Goal: Transaction & Acquisition: Purchase product/service

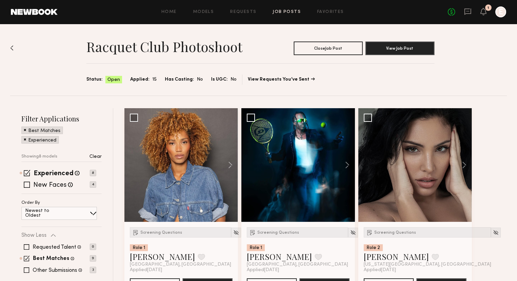
click at [15, 43] on div "Racquet Club Photoshoot Close Job Post View Job Post Status: Open Applied: 15 H…" at bounding box center [258, 60] width 497 height 72
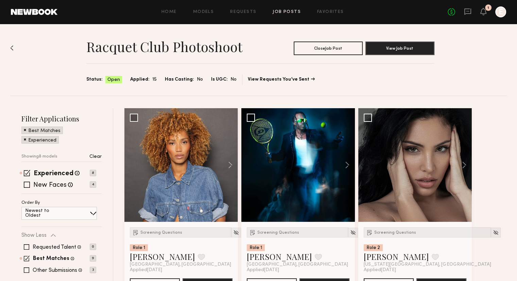
click at [13, 48] on img at bounding box center [11, 47] width 3 height 5
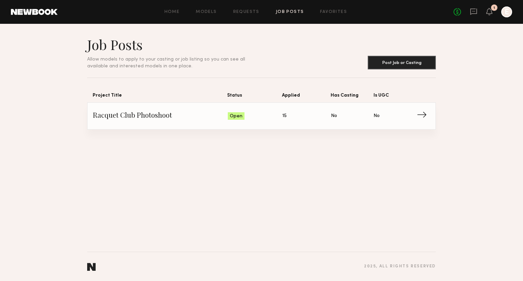
click at [276, 113] on span "Status: Open" at bounding box center [255, 116] width 55 height 10
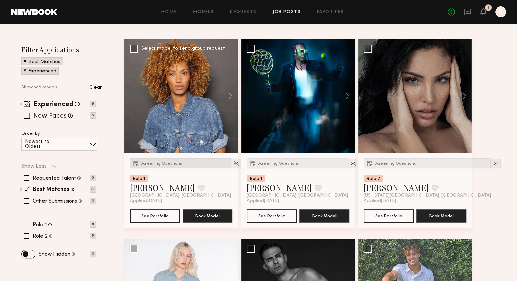
scroll to position [69, 0]
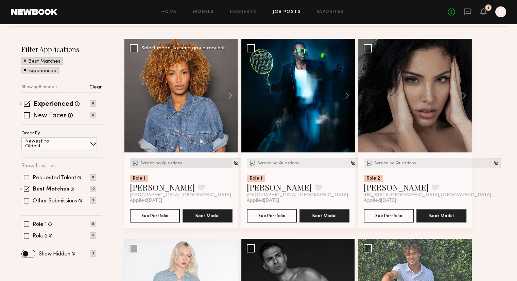
click at [156, 162] on span "Screening Questions" at bounding box center [162, 163] width 42 height 4
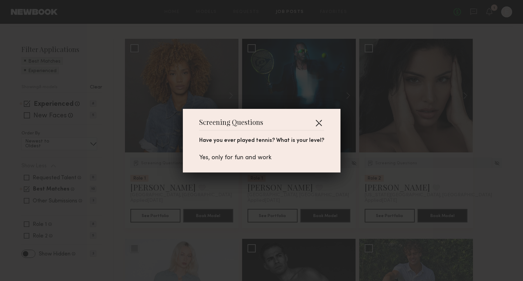
click at [316, 122] on button "button" at bounding box center [318, 122] width 11 height 11
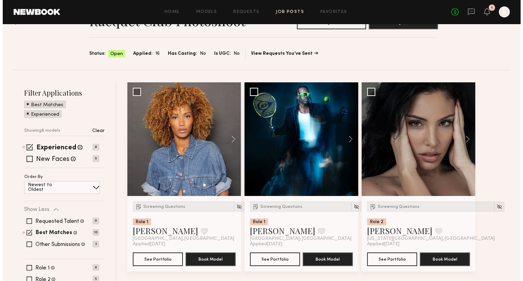
scroll to position [0, 0]
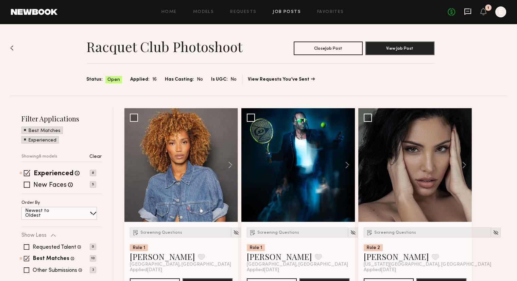
click at [464, 12] on icon at bounding box center [467, 11] width 7 height 7
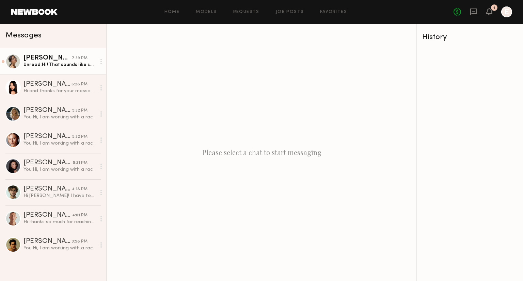
click at [43, 64] on div "Unread: Hi! That sounds like so much fun. I don’t have tennis experience but I …" at bounding box center [59, 65] width 72 height 6
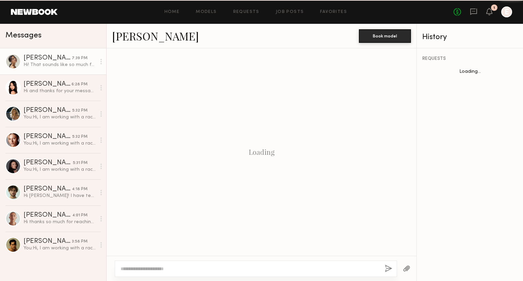
scroll to position [143, 0]
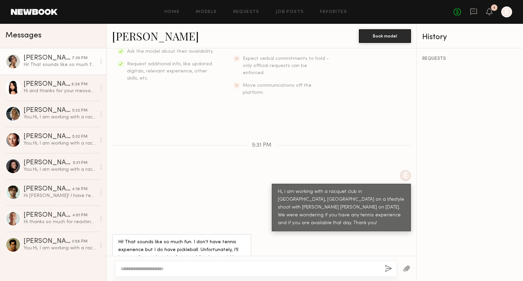
click at [102, 61] on div at bounding box center [101, 62] width 10 height 14
click at [159, 139] on div "Keep direct messages professional and related only to paid job opportunities. M…" at bounding box center [261, 152] width 310 height 208
click at [175, 266] on textarea at bounding box center [249, 268] width 259 height 7
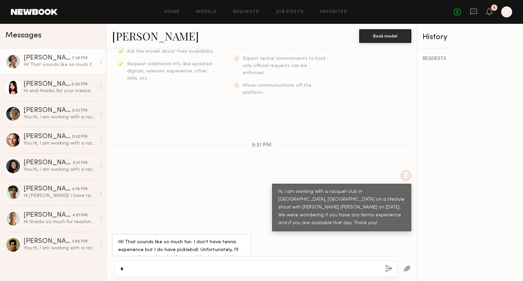
click at [175, 266] on textarea "*" at bounding box center [249, 268] width 259 height 7
type textarea "**********"
click at [391, 268] on button "button" at bounding box center [388, 269] width 7 height 9
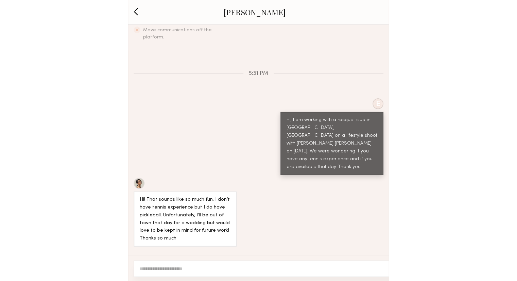
scroll to position [263, 0]
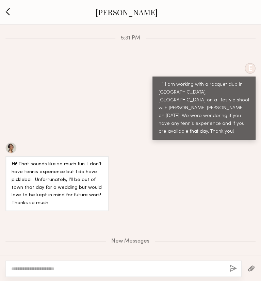
click at [10, 10] on button "button" at bounding box center [8, 11] width 8 height 9
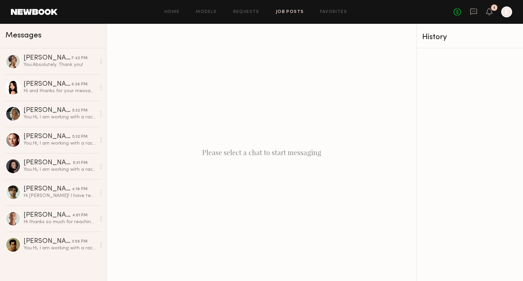
click at [284, 13] on link "Job Posts" at bounding box center [290, 12] width 28 height 4
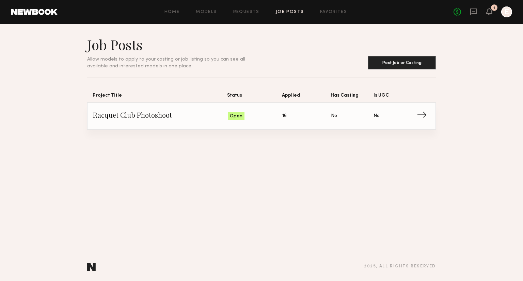
click at [281, 119] on span "Status: Open" at bounding box center [255, 116] width 55 height 10
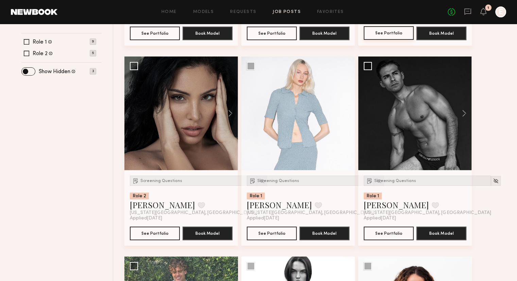
scroll to position [294, 0]
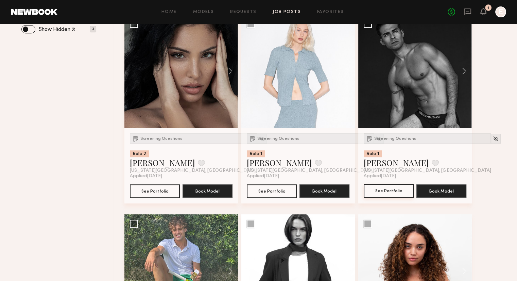
click at [389, 190] on button "See Portfolio" at bounding box center [389, 191] width 50 height 14
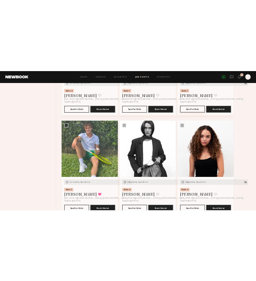
scroll to position [427, 0]
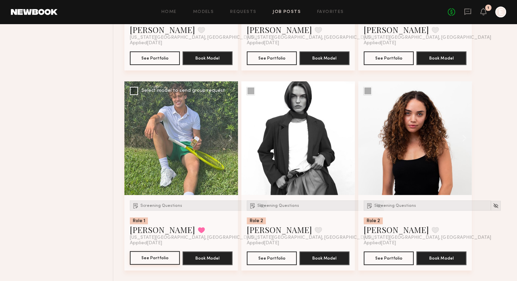
click at [155, 256] on button "See Portfolio" at bounding box center [155, 258] width 50 height 14
click at [159, 207] on span "Screening Questions" at bounding box center [162, 206] width 42 height 4
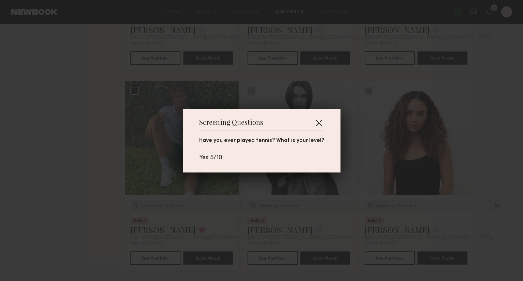
click at [314, 123] on button "button" at bounding box center [318, 122] width 11 height 11
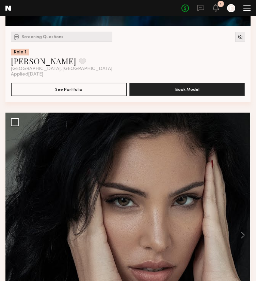
scroll to position [910, 0]
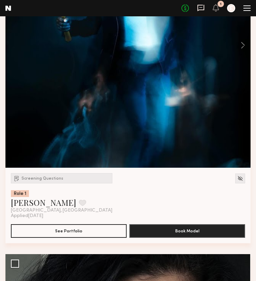
click at [202, 4] on icon at bounding box center [200, 7] width 7 height 7
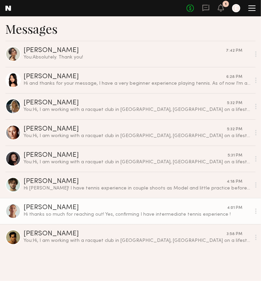
click at [24, 214] on div "Hi thanks so much for reaching out! Yes, confirming I have intermediate tennis …" at bounding box center [136, 214] width 227 height 6
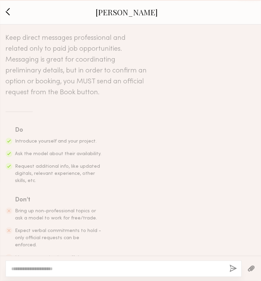
scroll to position [162, 0]
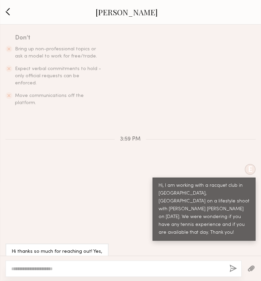
click at [115, 17] on link "Eric L." at bounding box center [127, 12] width 62 height 11
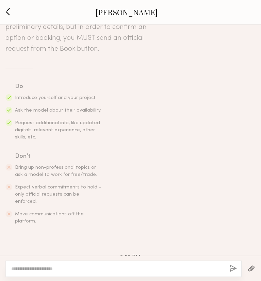
click at [11, 10] on button "button" at bounding box center [8, 11] width 8 height 9
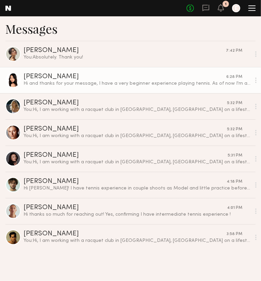
click at [125, 78] on div "Aleksandra K." at bounding box center [124, 76] width 203 height 7
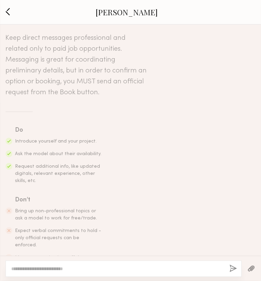
click at [12, 12] on div "Aleksandra K." at bounding box center [126, 12] width 229 height 11
click at [7, 13] on button "button" at bounding box center [8, 11] width 8 height 9
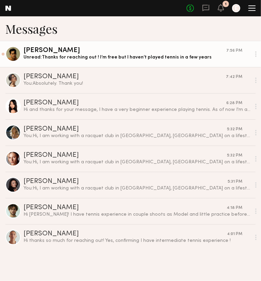
click at [70, 62] on link "Noah S. 7:56 PM Unread: Thanks for reaching out ! I’m free but I haven’t played…" at bounding box center [130, 54] width 261 height 26
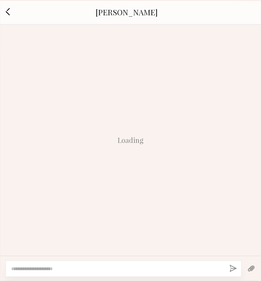
scroll to position [154, 0]
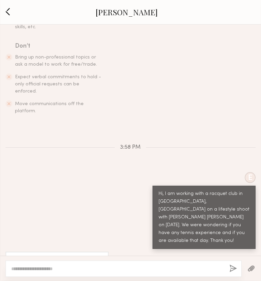
click at [124, 14] on link "Noah S." at bounding box center [127, 12] width 62 height 11
click at [9, 16] on button "button" at bounding box center [8, 11] width 8 height 9
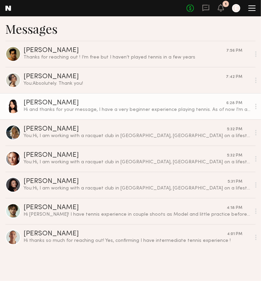
click at [101, 103] on div "Aleksandra K." at bounding box center [124, 103] width 203 height 7
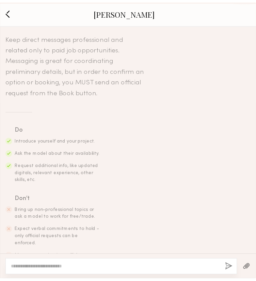
scroll to position [193, 0]
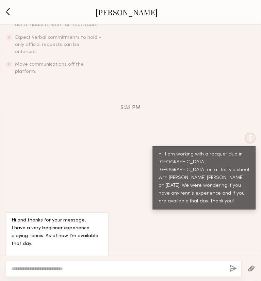
click at [129, 12] on link "Aleksandra K." at bounding box center [127, 12] width 62 height 11
click at [4, 13] on button "button" at bounding box center [8, 11] width 8 height 9
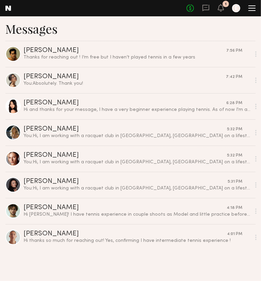
click at [250, 12] on header "Home Models Requests Job Posts Favorites Sign Out No fees up to $5,000 1 E" at bounding box center [130, 8] width 261 height 16
click at [250, 11] on div at bounding box center [251, 10] width 7 height 1
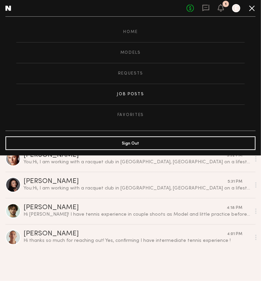
click at [124, 92] on link "Job Posts" at bounding box center [130, 94] width 228 height 20
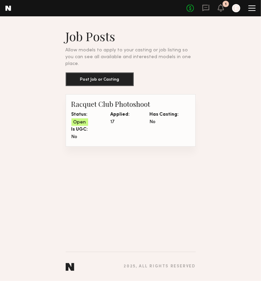
click at [113, 111] on span "Applied:" at bounding box center [119, 114] width 19 height 7
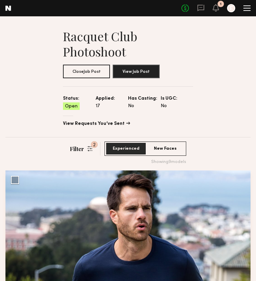
scroll to position [31, 0]
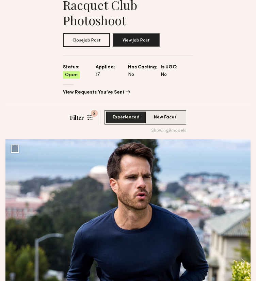
click at [174, 113] on p "New Faces" at bounding box center [165, 117] width 39 height 11
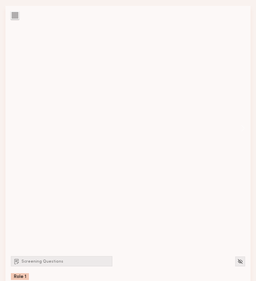
scroll to position [200, 0]
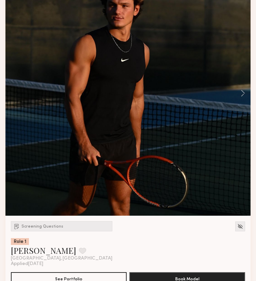
click at [40, 238] on div "Role 1" at bounding box center [61, 241] width 101 height 7
click at [49, 222] on div "Screening Questions" at bounding box center [61, 226] width 101 height 10
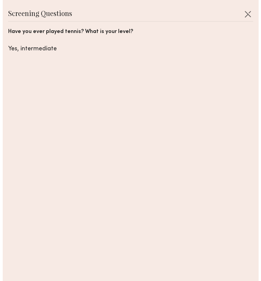
scroll to position [202, 0]
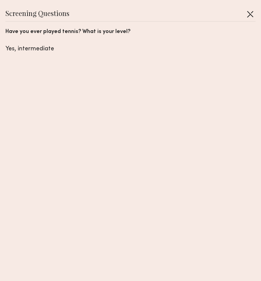
click at [245, 13] on button "button" at bounding box center [250, 14] width 11 height 11
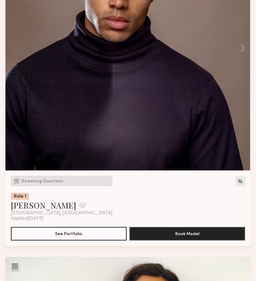
click at [50, 184] on div "Screening Questions" at bounding box center [61, 181] width 101 height 10
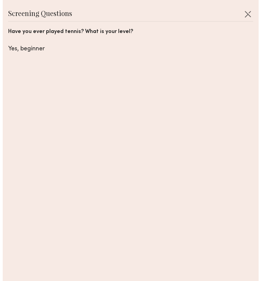
scroll to position [584, 0]
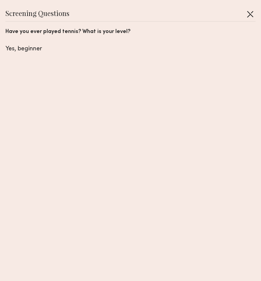
click at [245, 17] on button "button" at bounding box center [250, 14] width 11 height 11
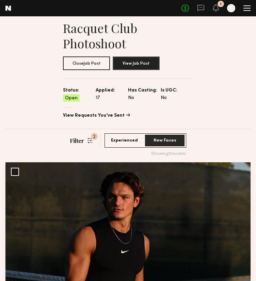
scroll to position [0, 0]
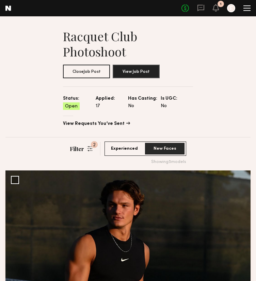
click at [128, 146] on p "Experienced" at bounding box center [124, 148] width 39 height 11
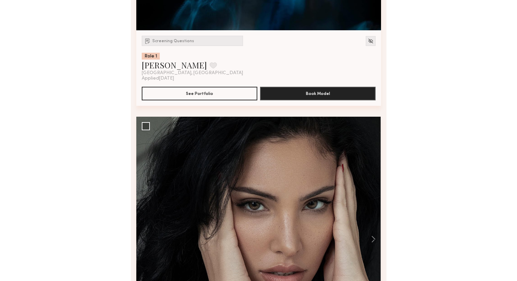
scroll to position [227, 0]
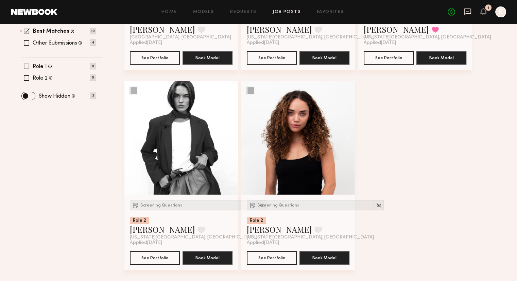
click at [467, 14] on icon at bounding box center [467, 11] width 7 height 7
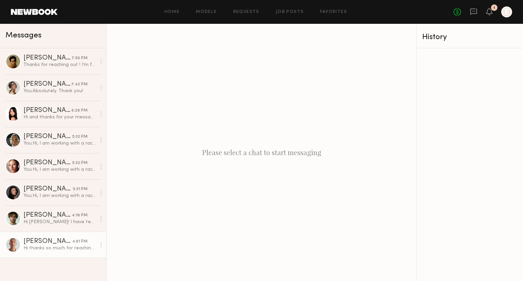
click at [48, 241] on div "[PERSON_NAME]" at bounding box center [47, 241] width 49 height 7
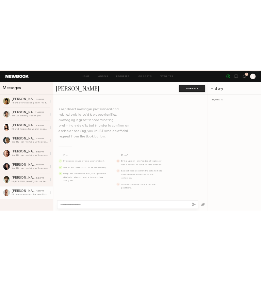
scroll to position [127, 0]
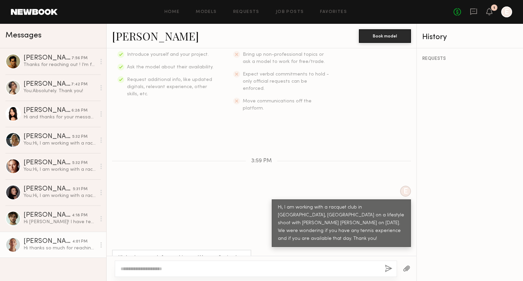
click at [130, 32] on link "[PERSON_NAME]" at bounding box center [155, 36] width 87 height 15
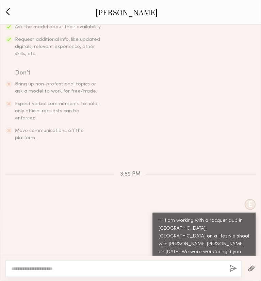
click at [169, 114] on section "Do Introduce yourself and your project. Ask the model about their availability.…" at bounding box center [130, 70] width 250 height 143
click at [9, 14] on button "button" at bounding box center [8, 11] width 8 height 9
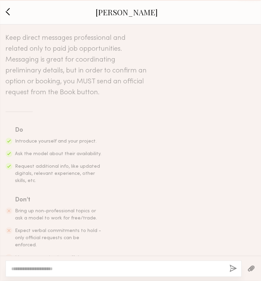
scroll to position [162, 0]
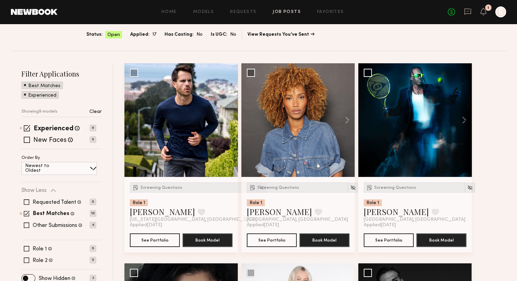
scroll to position [54, 0]
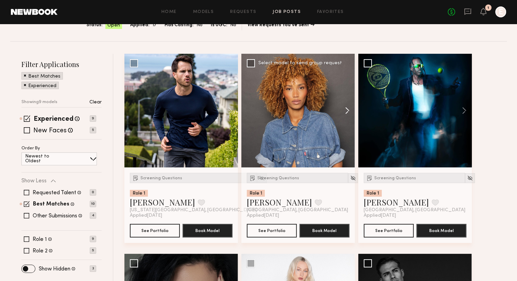
click at [343, 111] on button at bounding box center [344, 111] width 22 height 114
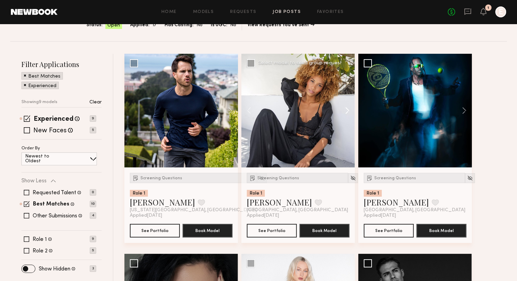
click at [343, 111] on button at bounding box center [344, 111] width 22 height 114
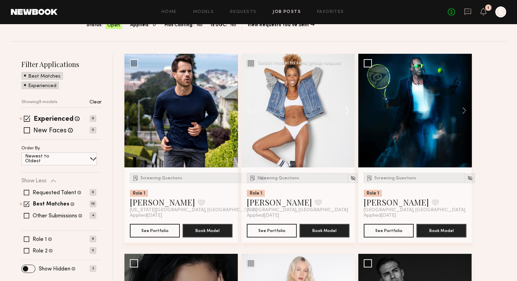
click at [343, 111] on button at bounding box center [344, 111] width 22 height 114
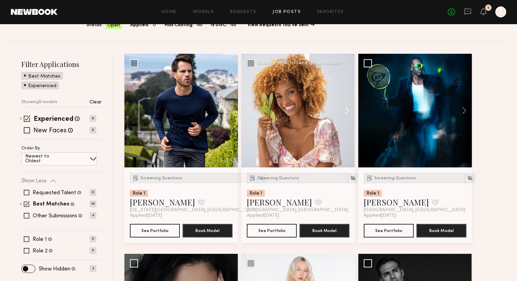
click at [343, 111] on button at bounding box center [344, 111] width 22 height 114
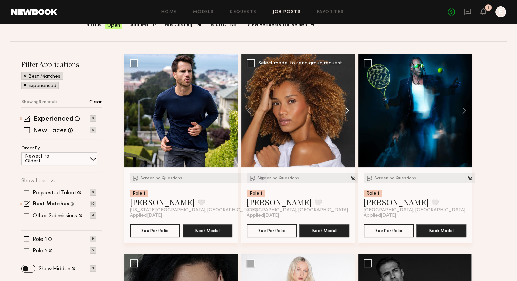
click at [343, 111] on button at bounding box center [344, 111] width 22 height 114
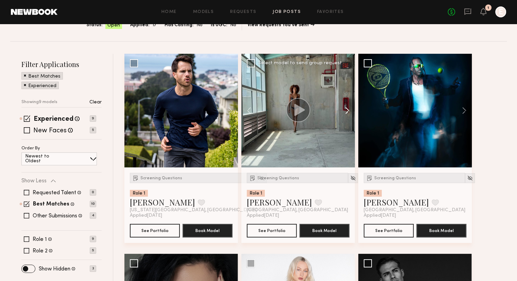
click at [343, 111] on button at bounding box center [344, 111] width 22 height 114
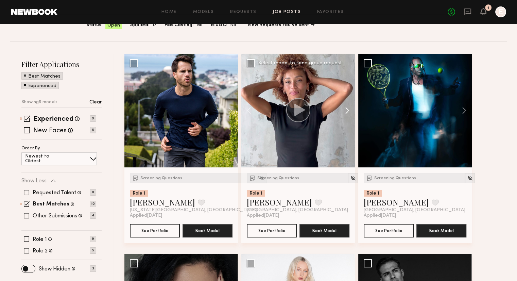
click at [343, 111] on button at bounding box center [344, 111] width 22 height 114
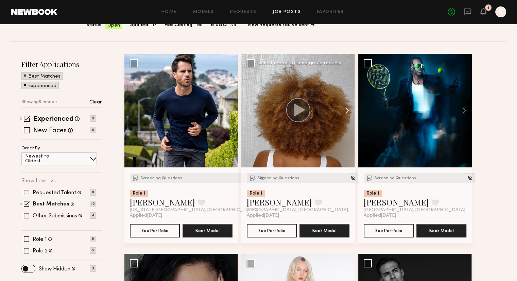
click at [343, 111] on button at bounding box center [344, 111] width 22 height 114
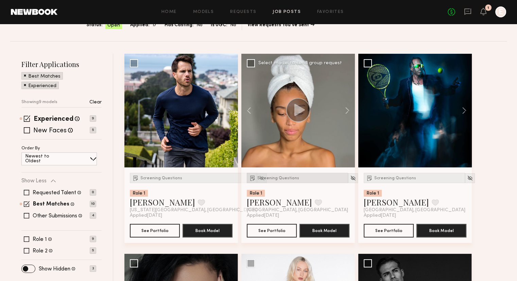
click at [287, 178] on span "Screening Questions" at bounding box center [279, 178] width 42 height 4
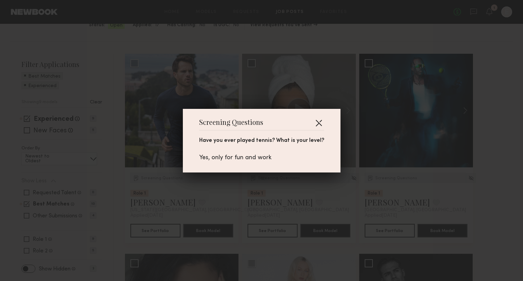
click at [313, 120] on button "button" at bounding box center [318, 122] width 11 height 11
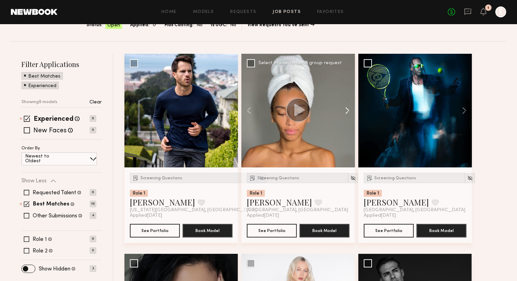
click at [346, 113] on button at bounding box center [344, 111] width 22 height 114
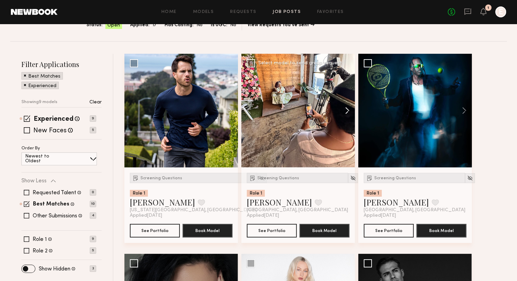
click at [346, 113] on button at bounding box center [344, 111] width 22 height 114
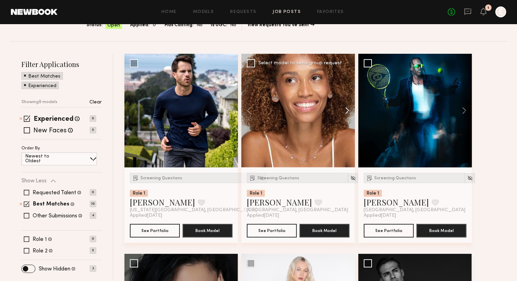
click at [346, 113] on button at bounding box center [344, 111] width 22 height 114
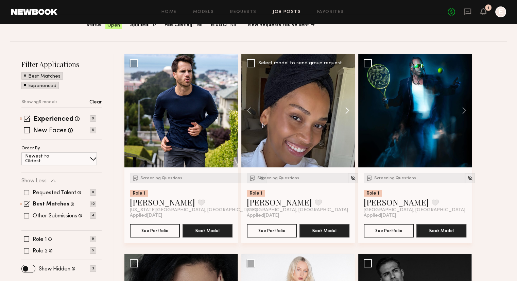
click at [346, 113] on button at bounding box center [344, 111] width 22 height 114
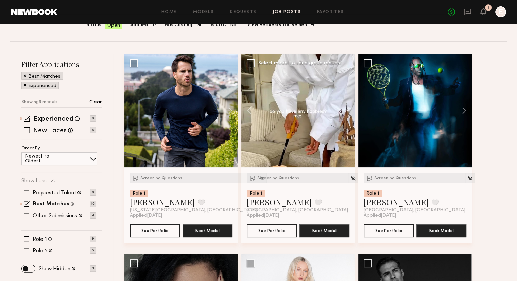
click at [346, 113] on div at bounding box center [299, 111] width 114 height 114
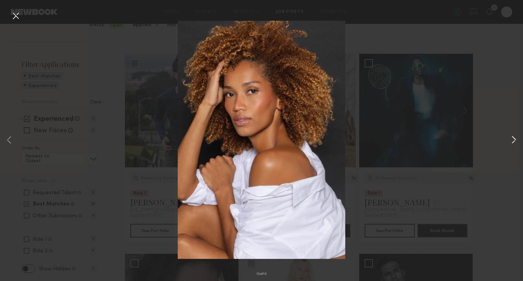
click at [515, 139] on button at bounding box center [513, 140] width 8 height 225
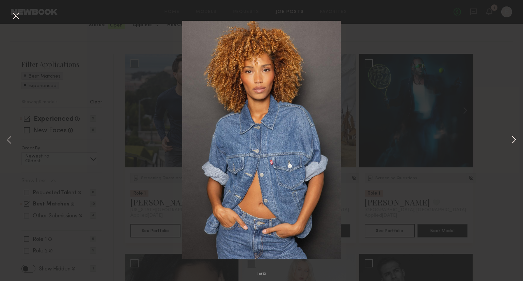
click at [515, 139] on button at bounding box center [513, 140] width 8 height 225
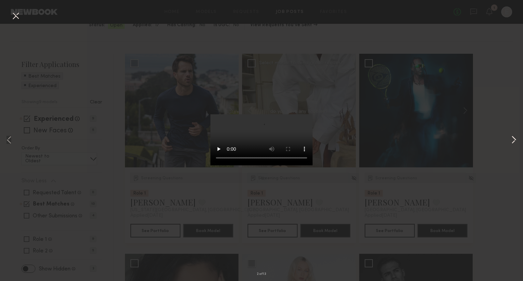
click at [515, 139] on button at bounding box center [513, 140] width 8 height 225
click at [20, 17] on button at bounding box center [15, 16] width 11 height 12
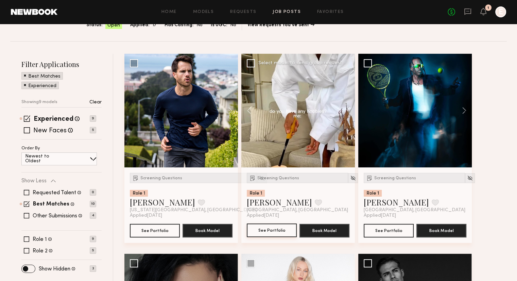
click at [261, 225] on button "See Portfolio" at bounding box center [272, 231] width 50 height 14
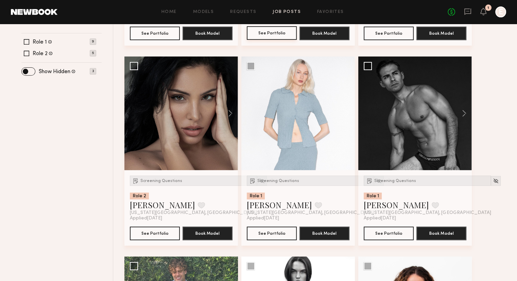
scroll to position [264, 0]
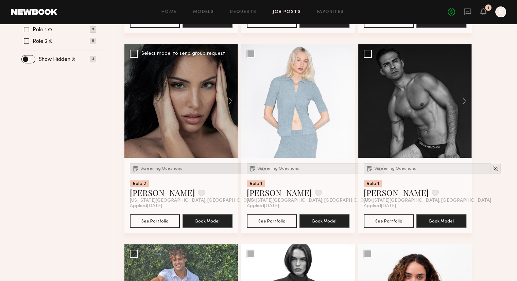
click at [170, 167] on span "Screening Questions" at bounding box center [162, 169] width 42 height 4
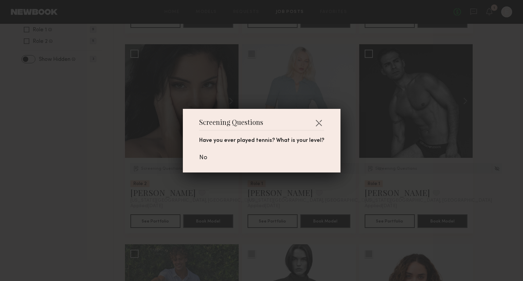
click at [97, 158] on div "Screening Questions Have you ever played tennis? What is your level? No" at bounding box center [261, 140] width 523 height 281
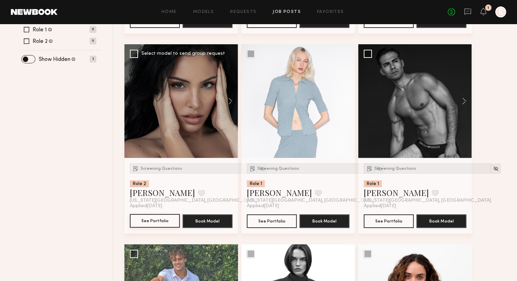
click at [146, 218] on button "See Portfolio" at bounding box center [155, 221] width 50 height 14
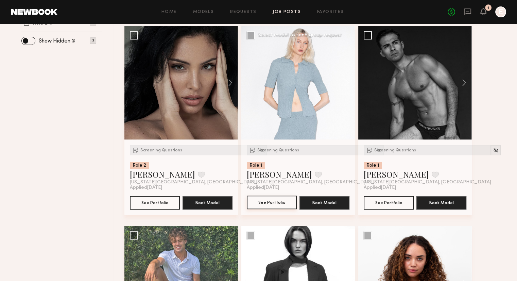
click at [265, 204] on button "See Portfolio" at bounding box center [272, 203] width 50 height 14
click at [376, 151] on img at bounding box center [379, 150] width 6 height 6
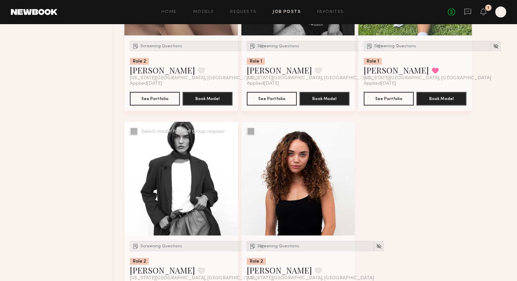
scroll to position [427, 0]
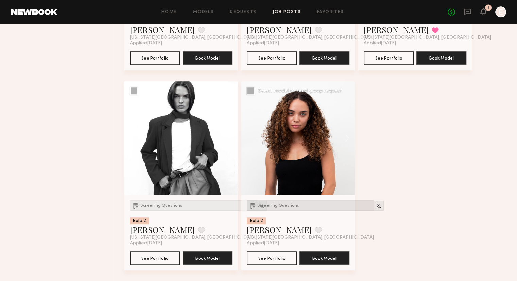
click at [286, 204] on span "Screening Questions" at bounding box center [279, 206] width 42 height 4
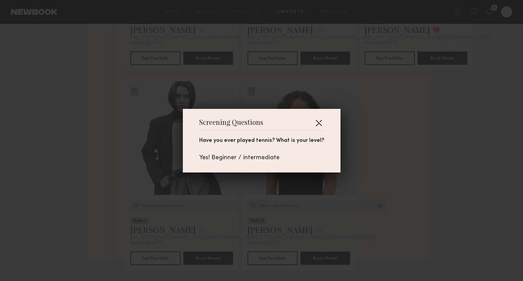
click at [313, 122] on button "button" at bounding box center [318, 122] width 11 height 11
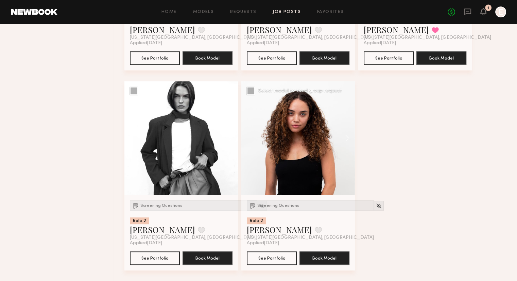
click at [300, 153] on div at bounding box center [299, 138] width 114 height 114
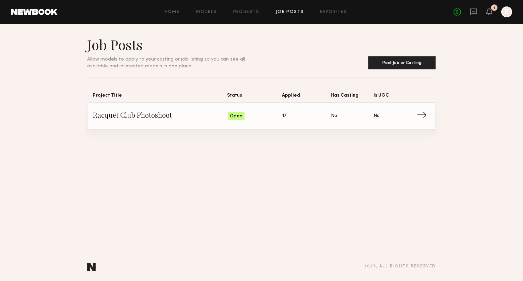
click at [191, 123] on link "Racquet Club Photoshoot Status: Open Applied: 17 Has Casting: No Is UGC: No →" at bounding box center [261, 116] width 337 height 27
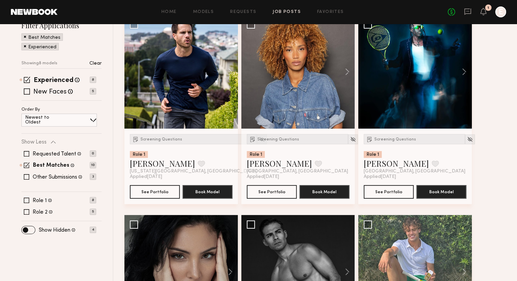
scroll to position [126, 0]
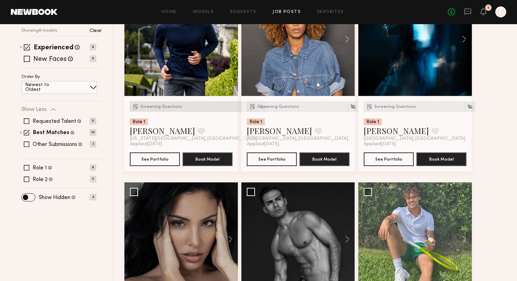
click at [149, 106] on span "Screening Questions" at bounding box center [162, 107] width 42 height 4
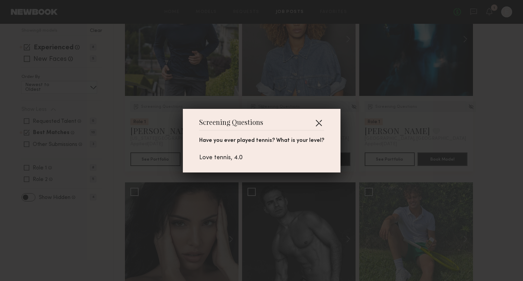
click at [313, 120] on button "button" at bounding box center [318, 122] width 11 height 11
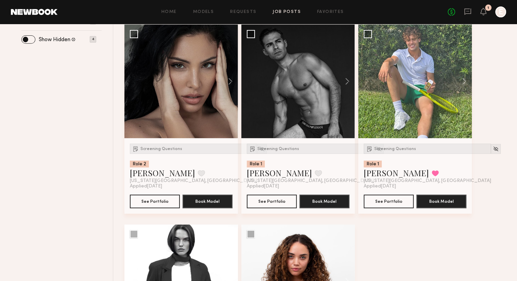
scroll to position [427, 0]
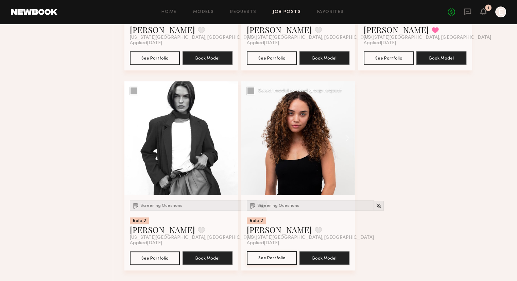
click at [273, 253] on button "See Portfolio" at bounding box center [272, 258] width 50 height 14
click at [266, 256] on button "See Portfolio" at bounding box center [272, 258] width 50 height 14
click at [162, 253] on button "See Portfolio" at bounding box center [155, 258] width 50 height 14
click at [166, 254] on button "See Portfolio" at bounding box center [155, 258] width 50 height 14
click at [167, 204] on span "Screening Questions" at bounding box center [162, 206] width 42 height 4
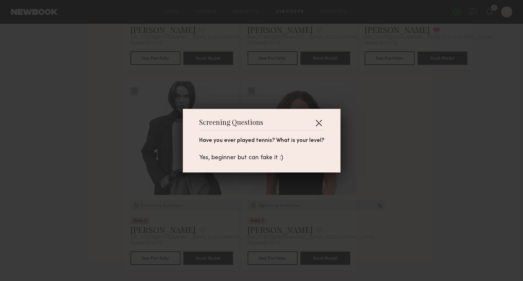
click at [314, 121] on button "button" at bounding box center [318, 122] width 11 height 11
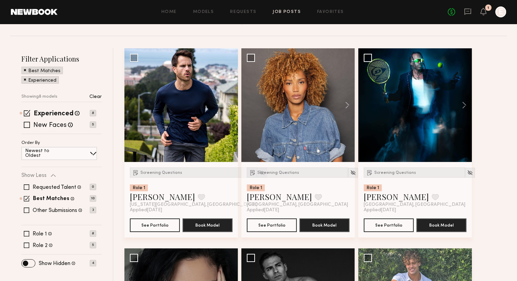
scroll to position [60, 0]
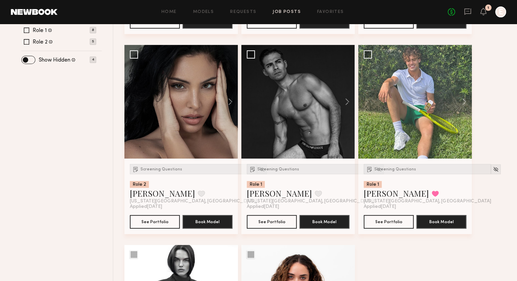
scroll to position [242, 0]
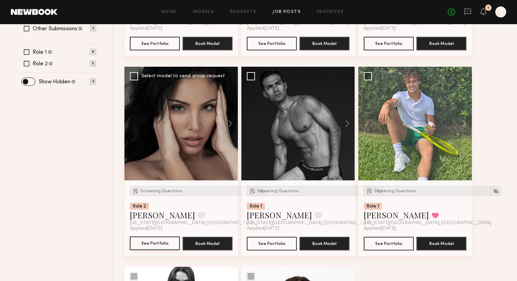
click at [148, 242] on button "See Portfolio" at bounding box center [155, 243] width 50 height 14
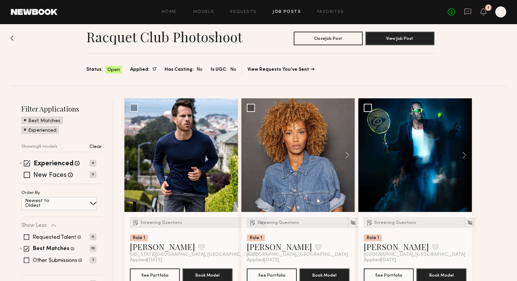
scroll to position [7, 0]
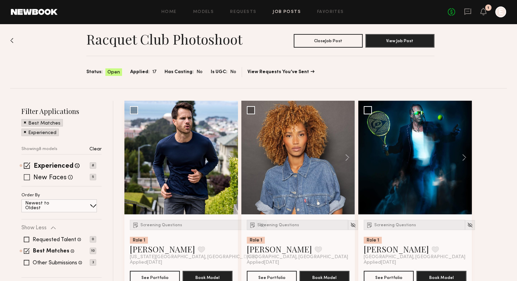
click at [29, 179] on span at bounding box center [27, 177] width 6 height 6
click at [27, 164] on span at bounding box center [27, 165] width 6 height 6
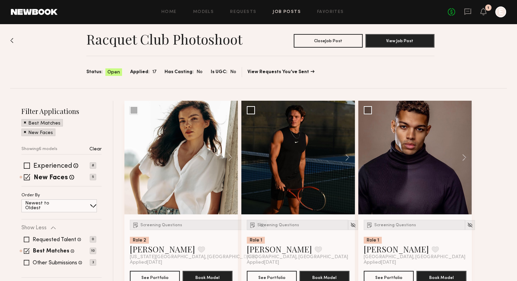
scroll to position [44, 0]
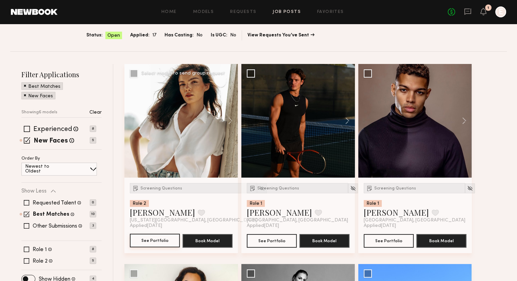
click at [148, 238] on button "See Portfolio" at bounding box center [155, 241] width 50 height 14
click at [166, 184] on div "Screening Questions" at bounding box center [193, 188] width 127 height 10
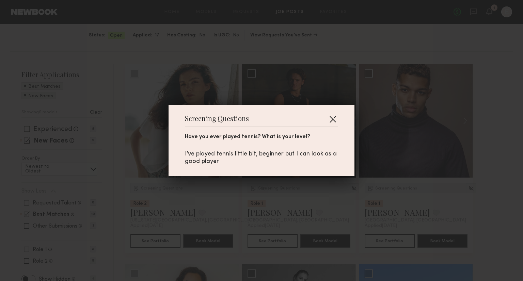
click at [333, 116] on button "button" at bounding box center [332, 119] width 11 height 11
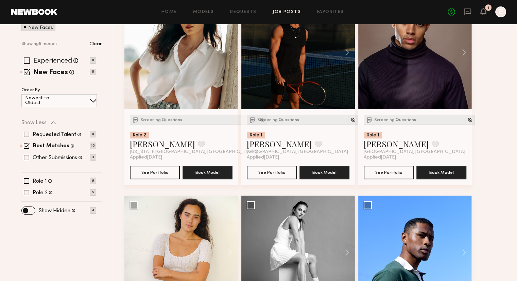
scroll to position [227, 0]
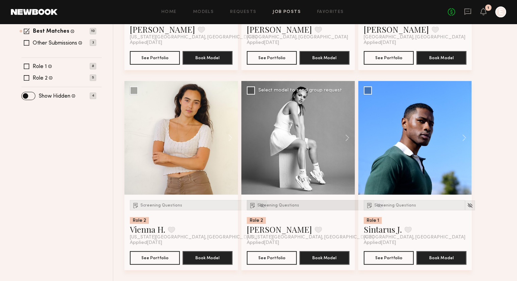
click at [264, 205] on span "Screening Questions" at bounding box center [279, 205] width 42 height 4
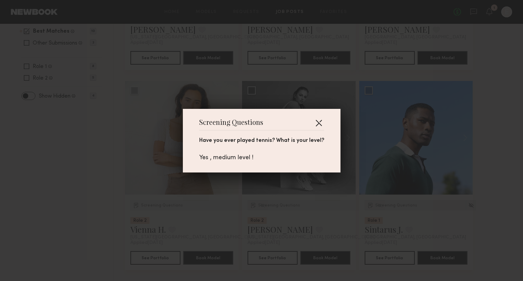
click at [313, 122] on button "button" at bounding box center [318, 122] width 11 height 11
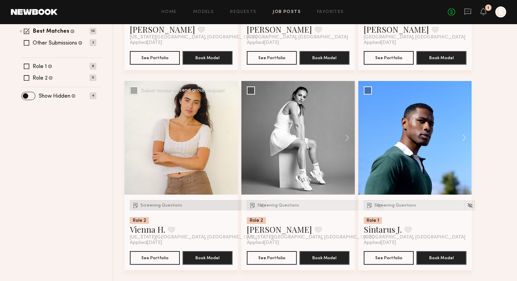
click at [156, 203] on span "Screening Questions" at bounding box center [162, 205] width 42 height 4
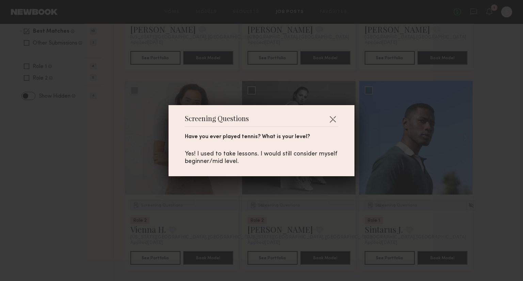
click at [108, 176] on div "Screening Questions Have you ever played tennis? What is your level? Yes! I use…" at bounding box center [261, 140] width 523 height 281
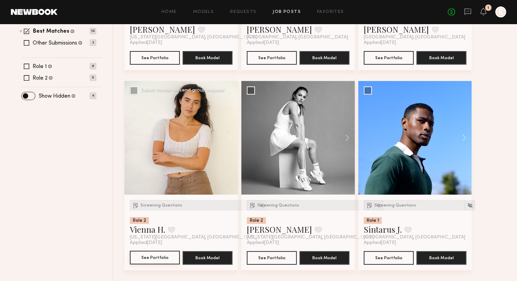
click at [145, 255] on button "See Portfolio" at bounding box center [155, 258] width 50 height 14
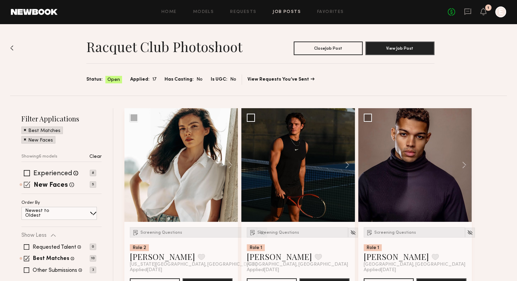
click at [27, 181] on span at bounding box center [27, 184] width 6 height 6
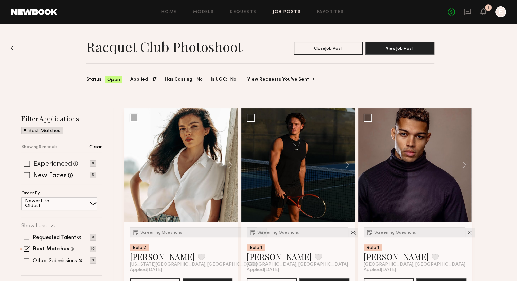
click at [26, 161] on span at bounding box center [27, 164] width 6 height 6
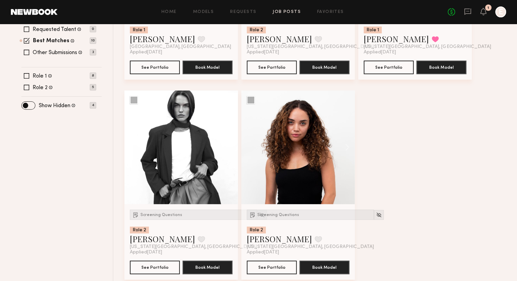
scroll to position [227, 0]
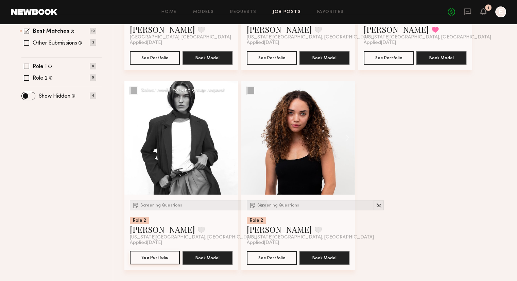
click at [139, 259] on button "See Portfolio" at bounding box center [155, 258] width 50 height 14
click at [268, 258] on button "See Portfolio" at bounding box center [272, 258] width 50 height 14
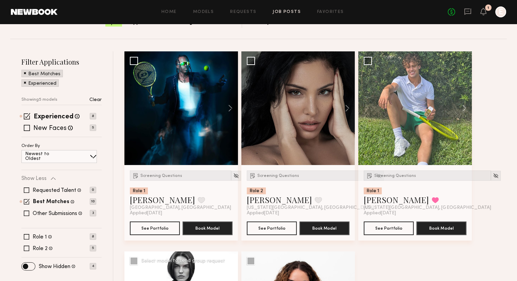
scroll to position [57, 0]
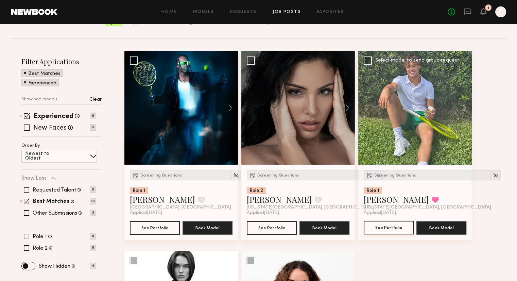
click at [379, 234] on button "See Portfolio" at bounding box center [389, 228] width 50 height 14
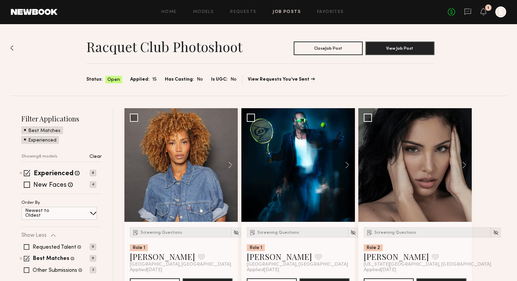
click at [12, 47] on img at bounding box center [11, 47] width 3 height 5
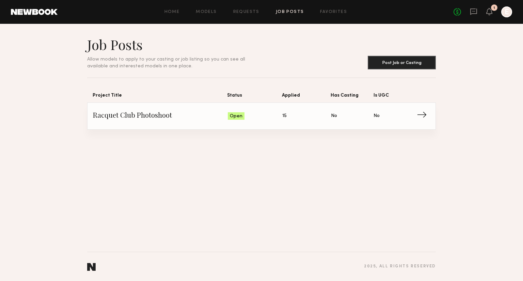
click at [252, 109] on link "Racquet Club Photoshoot Status: Open Applied: 15 Has Casting: No Is UGC: No →" at bounding box center [261, 116] width 337 height 27
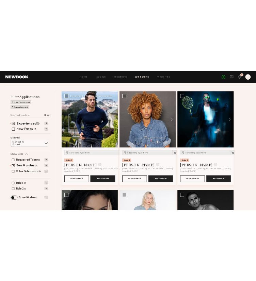
scroll to position [72, 0]
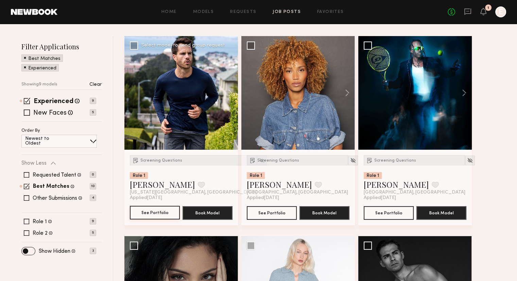
click at [158, 212] on button "See Portfolio" at bounding box center [155, 213] width 50 height 14
click at [144, 213] on button "See Portfolio" at bounding box center [155, 213] width 50 height 14
click at [149, 161] on span "Screening Questions" at bounding box center [162, 161] width 42 height 4
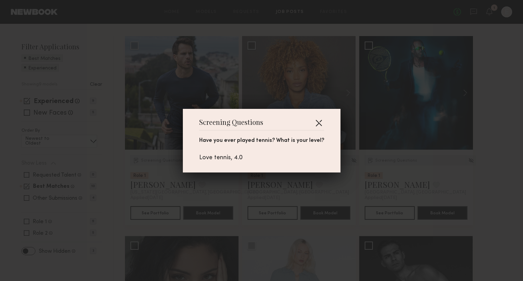
click at [317, 122] on button "button" at bounding box center [318, 122] width 11 height 11
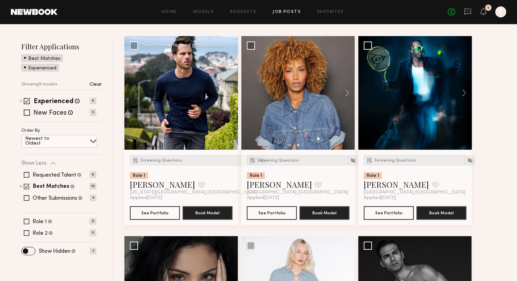
click at [178, 94] on div at bounding box center [182, 93] width 114 height 114
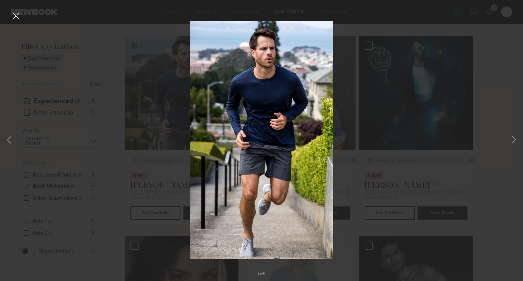
click at [507, 140] on div "1 of 5" at bounding box center [261, 140] width 523 height 281
click at [509, 140] on button at bounding box center [513, 140] width 8 height 225
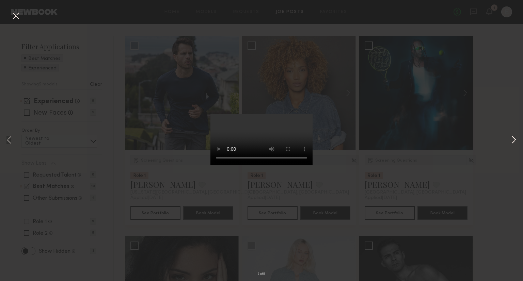
click at [509, 140] on button at bounding box center [513, 140] width 8 height 225
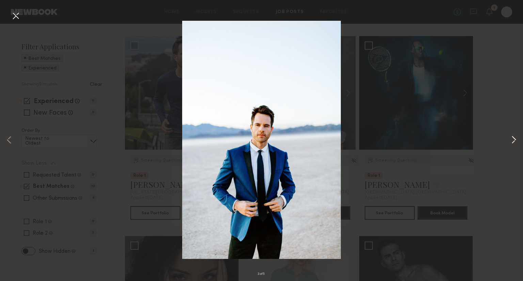
click at [509, 140] on button at bounding box center [513, 140] width 8 height 225
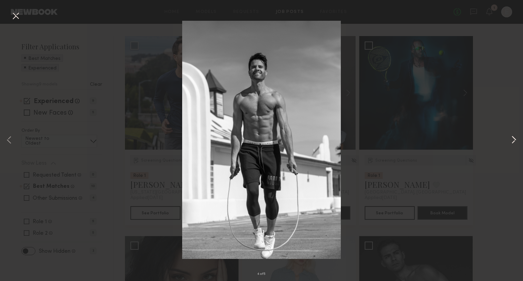
click at [509, 140] on button at bounding box center [513, 140] width 8 height 225
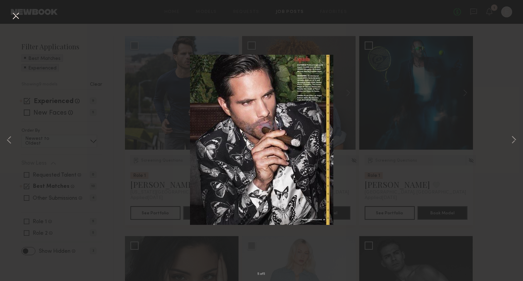
click at [13, 19] on button at bounding box center [15, 16] width 11 height 12
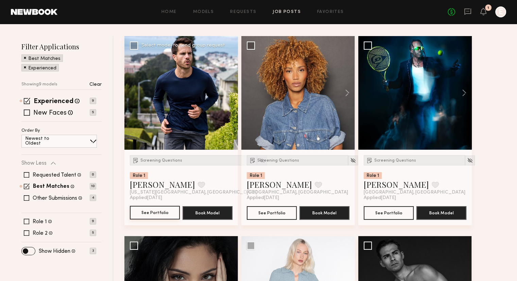
click at [146, 212] on button "See Portfolio" at bounding box center [155, 213] width 50 height 14
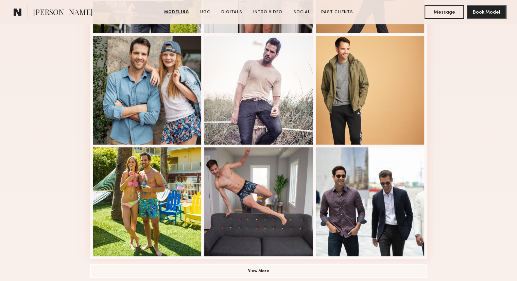
scroll to position [429, 0]
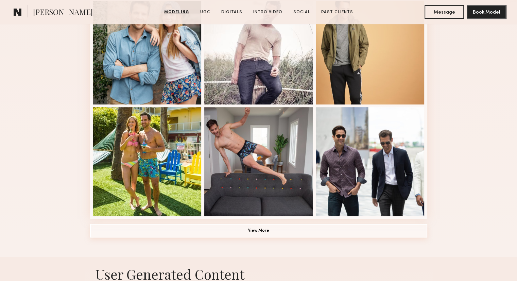
click at [270, 233] on button "View More" at bounding box center [258, 231] width 337 height 14
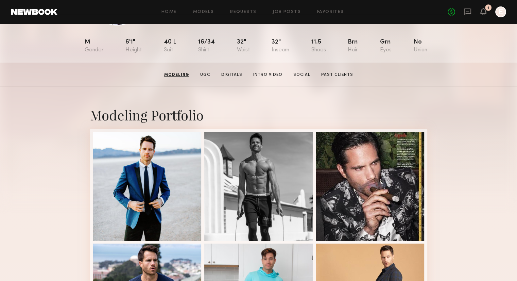
scroll to position [69, 0]
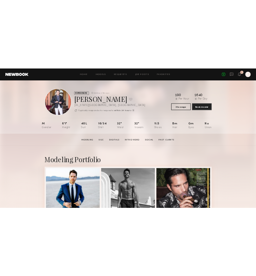
scroll to position [0, 0]
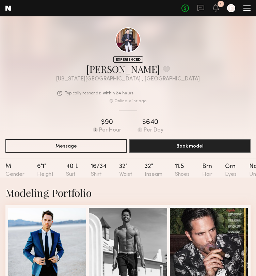
click at [71, 82] on div "[US_STATE][GEOGRAPHIC_DATA] , [GEOGRAPHIC_DATA]" at bounding box center [128, 79] width 144 height 6
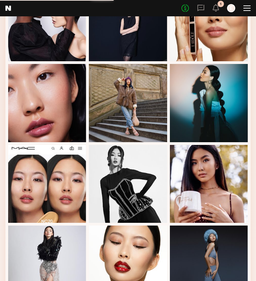
scroll to position [312, 0]
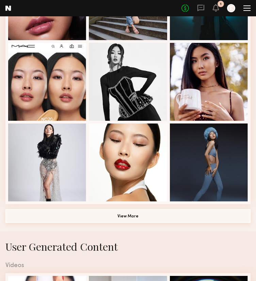
click at [118, 223] on button "View More" at bounding box center [127, 216] width 245 height 14
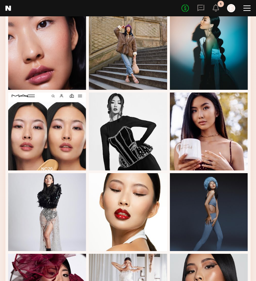
scroll to position [0, 0]
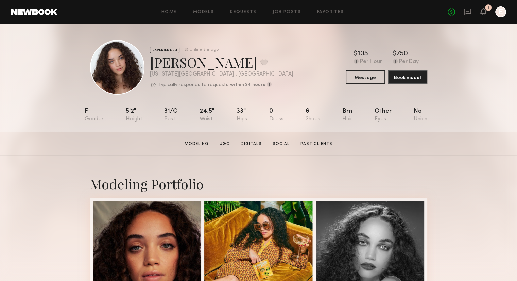
click at [238, 104] on div "F 5'2" 31/c 24.5" 33" 0 6 Brn Other No" at bounding box center [256, 116] width 343 height 32
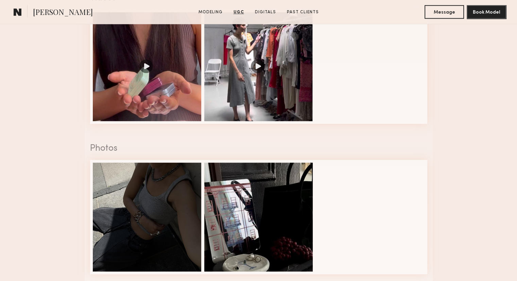
scroll to position [489, 0]
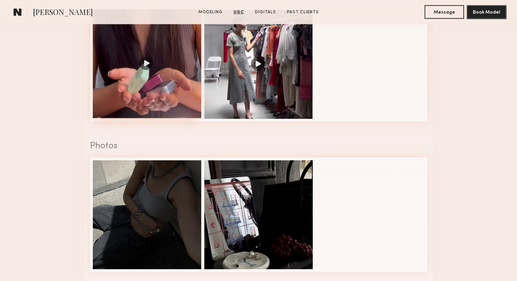
click at [151, 52] on div at bounding box center [147, 63] width 109 height 109
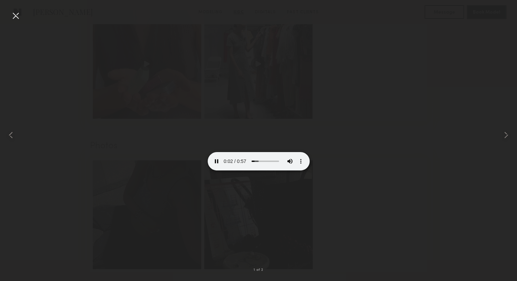
click at [15, 16] on div at bounding box center [15, 15] width 11 height 11
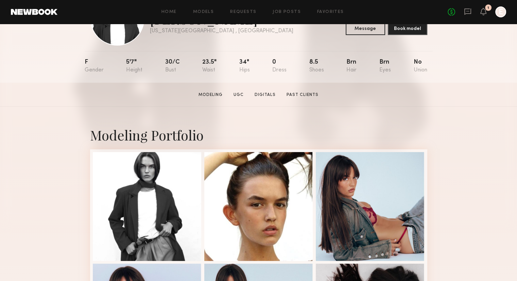
scroll to position [0, 0]
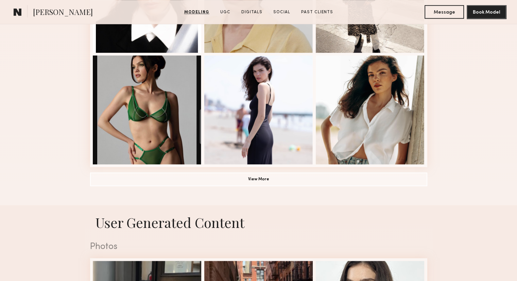
scroll to position [486, 0]
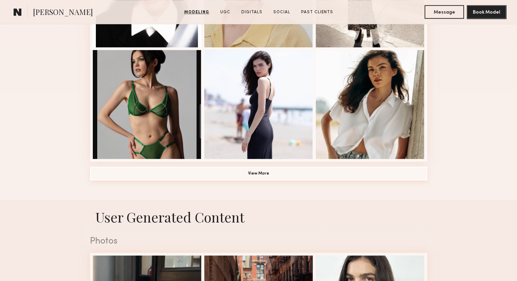
click at [259, 174] on button "View More" at bounding box center [258, 174] width 337 height 14
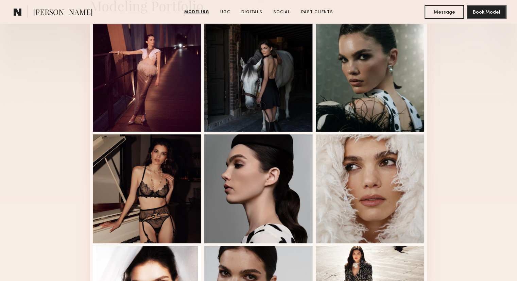
scroll to position [0, 0]
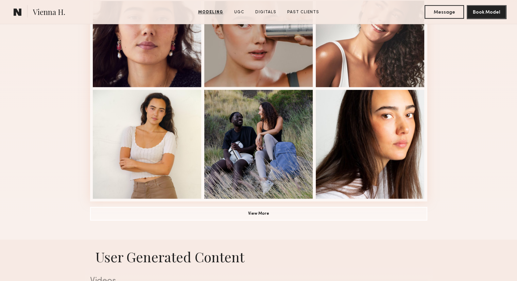
scroll to position [472, 0]
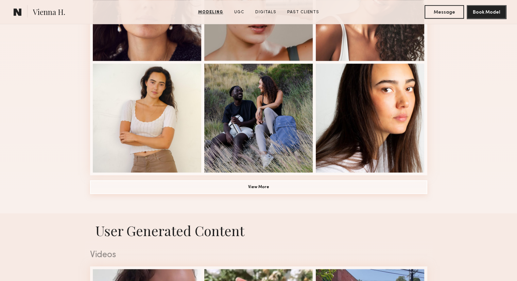
click at [213, 187] on button "View More" at bounding box center [258, 187] width 337 height 14
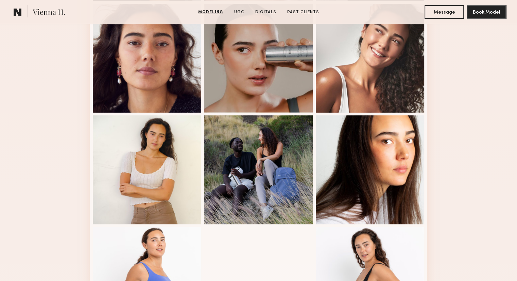
scroll to position [420, 0]
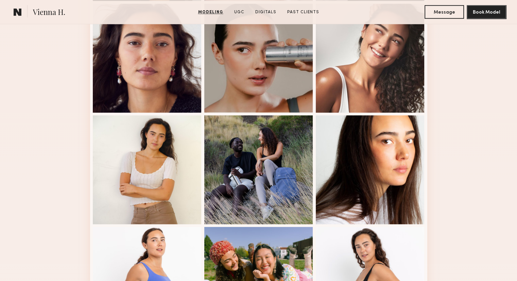
click at [183, 175] on div at bounding box center [147, 169] width 109 height 109
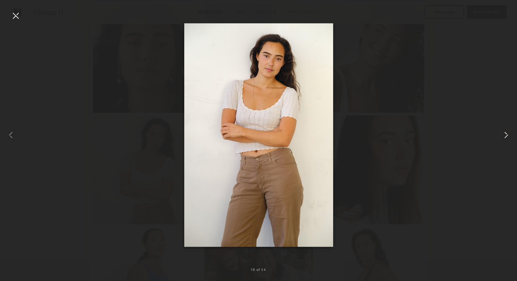
click at [502, 137] on common-icon at bounding box center [506, 135] width 11 height 11
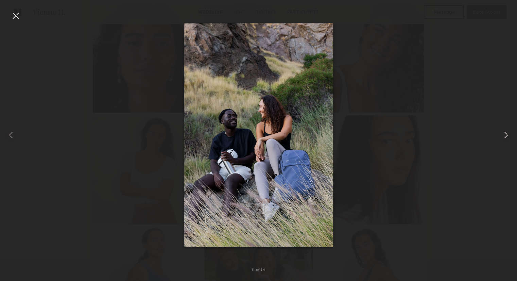
click at [502, 137] on common-icon at bounding box center [506, 135] width 11 height 11
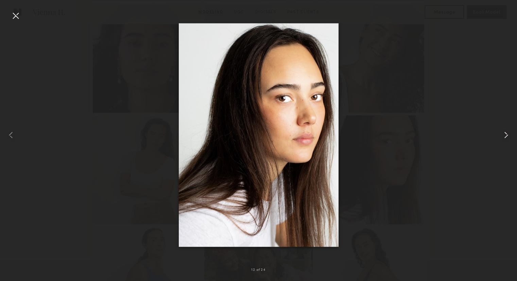
click at [502, 137] on common-icon at bounding box center [506, 135] width 11 height 11
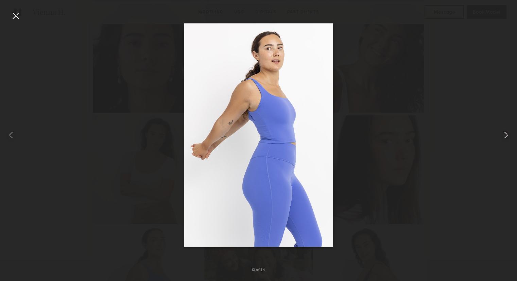
click at [502, 136] on common-icon at bounding box center [506, 135] width 11 height 11
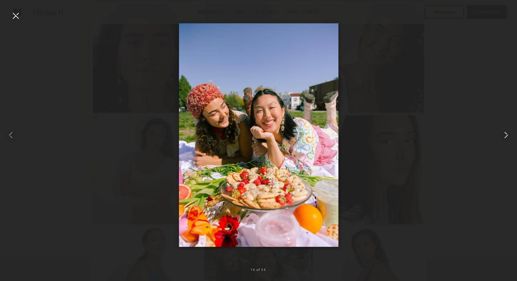
click at [502, 136] on common-icon at bounding box center [506, 135] width 11 height 11
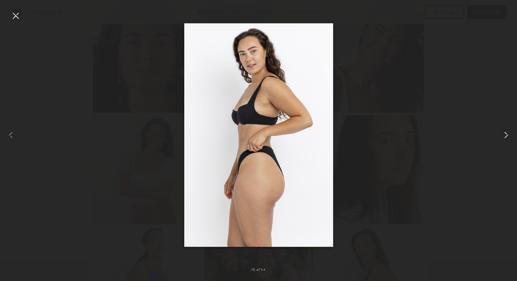
click at [502, 136] on common-icon at bounding box center [506, 135] width 11 height 11
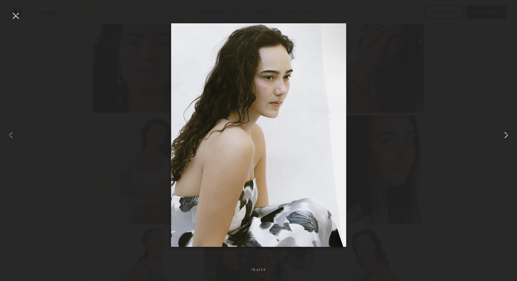
click at [502, 136] on common-icon at bounding box center [506, 135] width 11 height 11
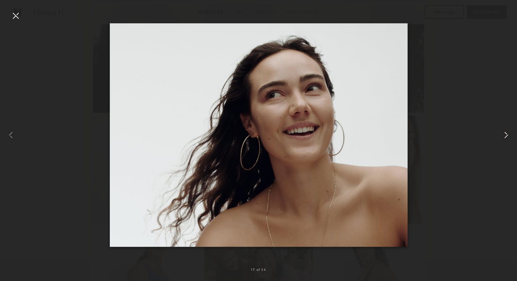
click at [502, 136] on common-icon at bounding box center [506, 135] width 11 height 11
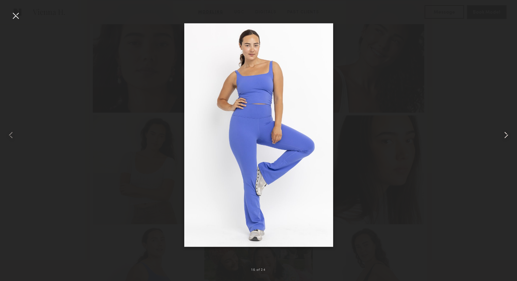
click at [502, 136] on common-icon at bounding box center [506, 135] width 11 height 11
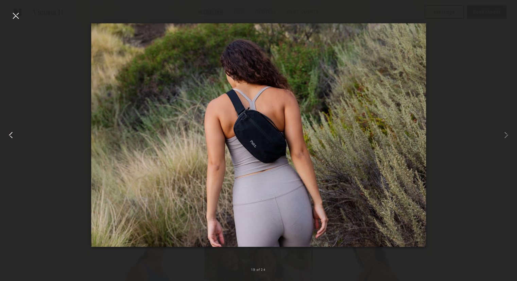
click at [12, 133] on common-icon at bounding box center [10, 135] width 11 height 11
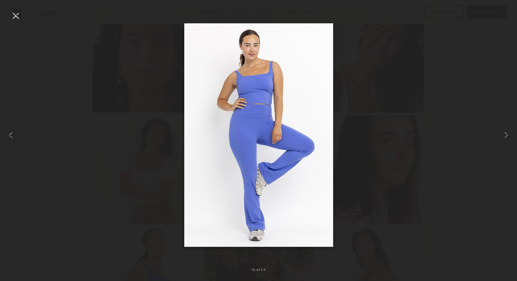
click at [16, 12] on div at bounding box center [15, 15] width 11 height 11
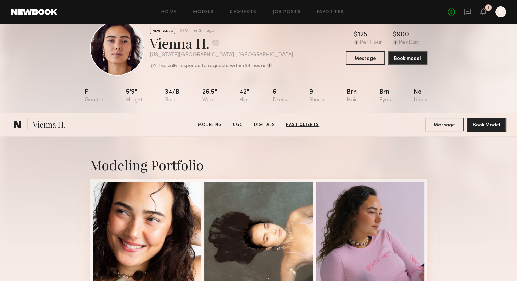
scroll to position [0, 0]
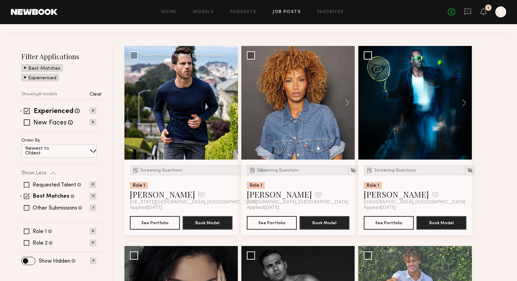
scroll to position [63, 0]
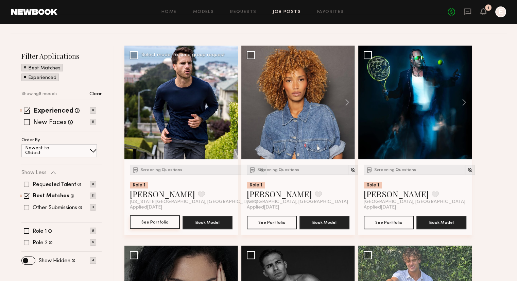
click at [158, 223] on button "See Portfolio" at bounding box center [155, 222] width 50 height 14
click at [262, 223] on button "See Portfolio" at bounding box center [272, 222] width 50 height 14
click at [279, 170] on span "Screening Questions" at bounding box center [279, 170] width 42 height 4
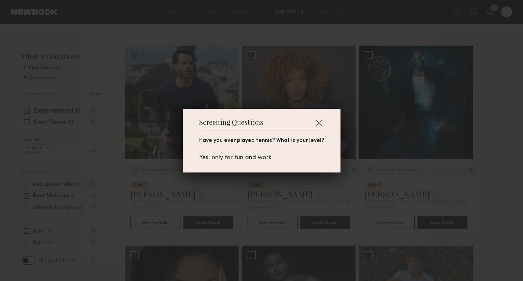
click at [320, 115] on div "Screening Questions Have you ever played tennis? What is your level? Yes, only …" at bounding box center [262, 141] width 158 height 64
click at [318, 117] on div "Screening Questions Have you ever played tennis? What is your level? Yes, only …" at bounding box center [262, 141] width 158 height 64
click at [316, 120] on button "button" at bounding box center [318, 122] width 11 height 11
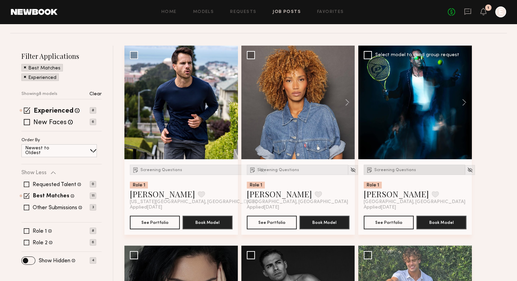
click at [387, 170] on span "Screening Questions" at bounding box center [396, 170] width 42 height 4
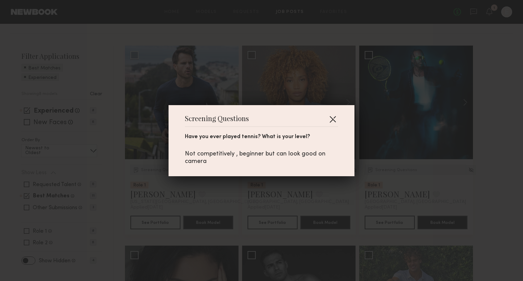
click at [328, 116] on button "button" at bounding box center [332, 119] width 11 height 11
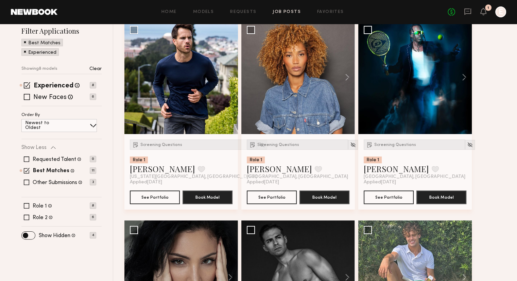
scroll to position [87, 0]
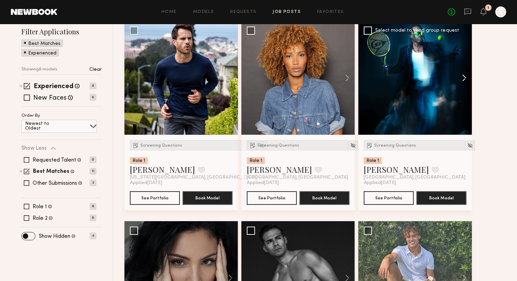
click at [463, 77] on button at bounding box center [461, 78] width 22 height 114
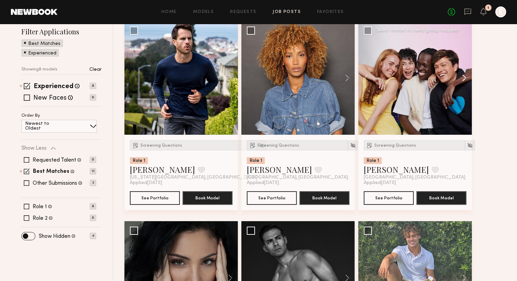
click at [463, 77] on button at bounding box center [461, 78] width 22 height 114
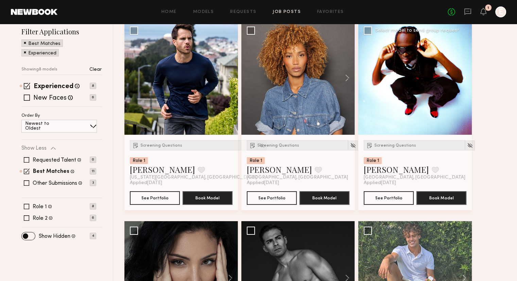
click at [463, 77] on button at bounding box center [461, 78] width 22 height 114
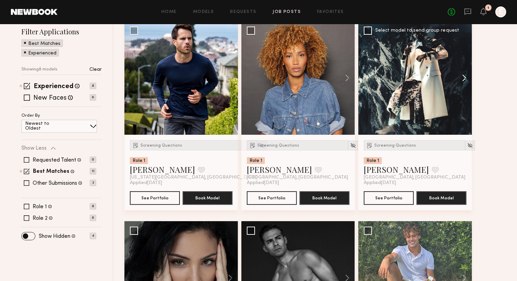
click at [463, 77] on button at bounding box center [461, 78] width 22 height 114
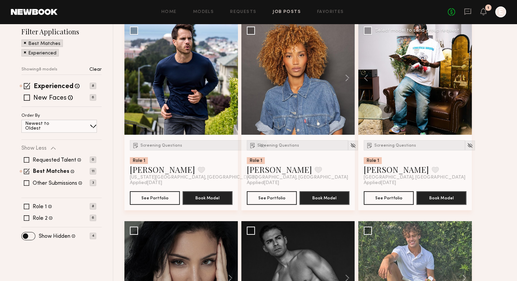
click at [463, 77] on div at bounding box center [416, 78] width 114 height 114
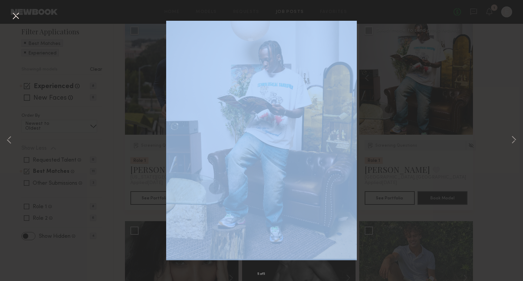
click at [463, 77] on div "5 of 5" at bounding box center [261, 140] width 523 height 281
click at [16, 17] on button at bounding box center [15, 16] width 11 height 12
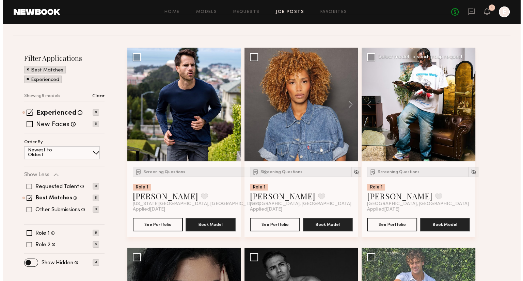
scroll to position [0, 0]
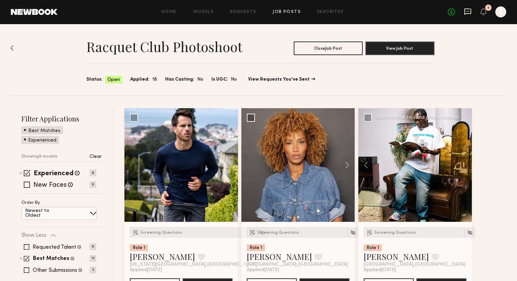
click at [469, 10] on icon at bounding box center [467, 11] width 7 height 7
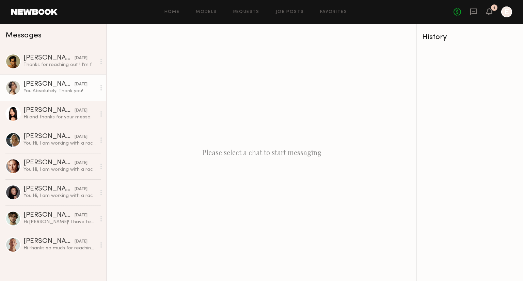
click at [54, 90] on div "You: Absolutely. Thank you!" at bounding box center [59, 91] width 72 height 6
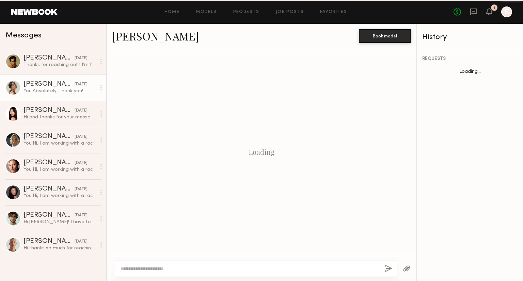
scroll to position [175, 0]
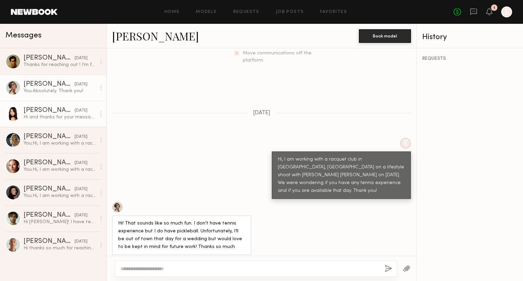
click at [57, 113] on div "Aleksandra K." at bounding box center [48, 110] width 51 height 7
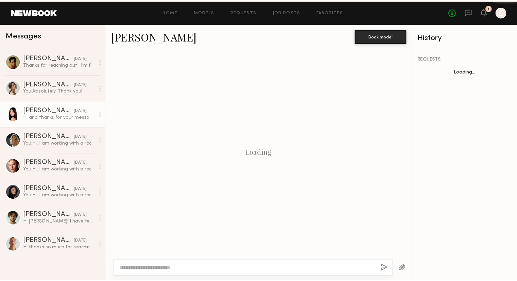
scroll to position [166, 0]
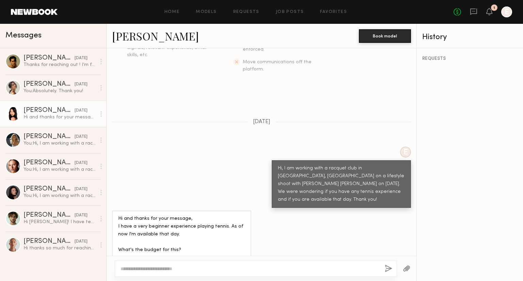
click at [156, 40] on link "Aleksandra K." at bounding box center [155, 36] width 87 height 15
click at [282, 11] on link "Job Posts" at bounding box center [290, 12] width 28 height 4
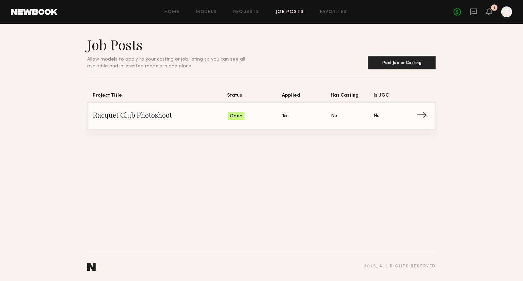
click at [244, 118] on span "Status: Open" at bounding box center [255, 116] width 55 height 10
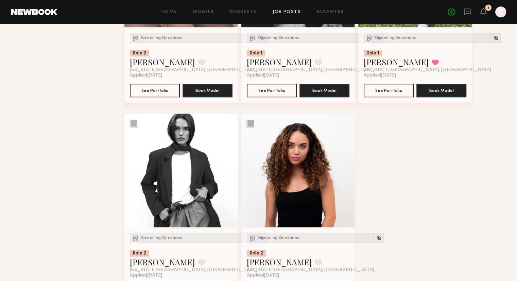
scroll to position [395, 0]
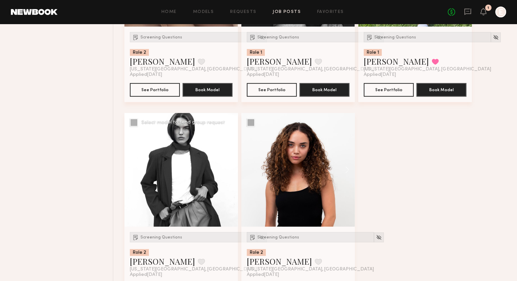
click at [215, 243] on div "Screening Questions Role 2 Delaney P. Favorite New York City, NY" at bounding box center [181, 252] width 103 height 40
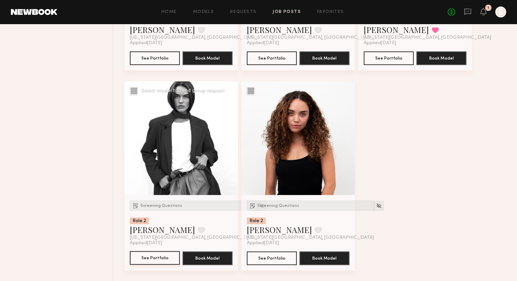
click at [159, 254] on button "See Portfolio" at bounding box center [155, 258] width 50 height 14
click at [166, 200] on div "Screening Questions" at bounding box center [193, 205] width 127 height 10
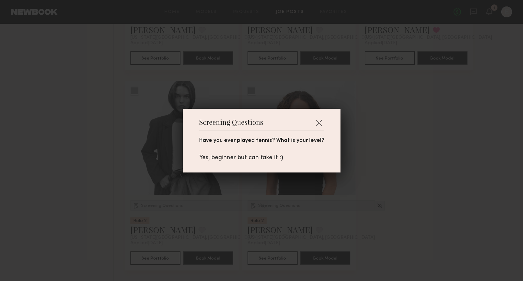
click at [115, 170] on div "Screening Questions Have you ever played tennis? What is your level? Yes, begin…" at bounding box center [261, 140] width 523 height 281
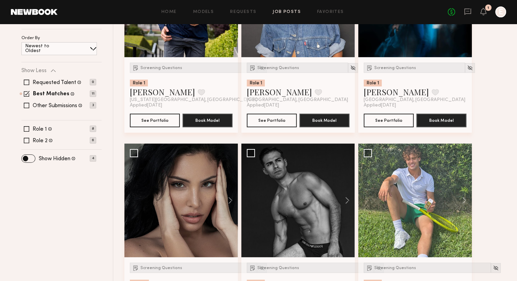
scroll to position [0, 0]
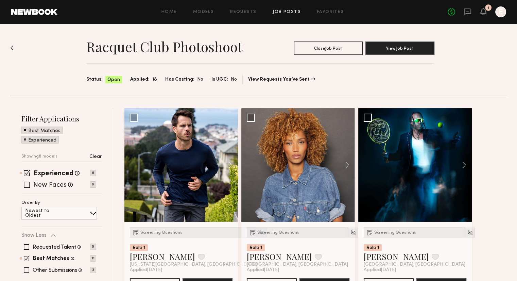
click at [466, 16] on link at bounding box center [467, 12] width 7 height 9
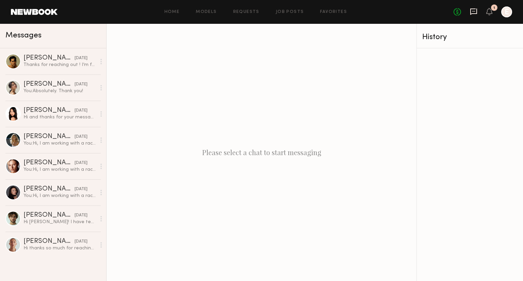
click at [476, 9] on icon at bounding box center [473, 12] width 7 height 6
click at [288, 12] on link "Job Posts" at bounding box center [290, 12] width 28 height 4
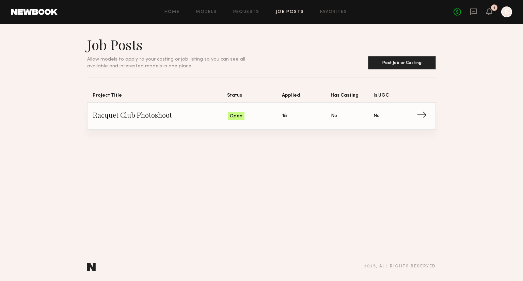
click at [216, 105] on link "Racquet Club Photoshoot Status: Open Applied: 18 Has Casting: No Is UGC: No →" at bounding box center [261, 116] width 337 height 27
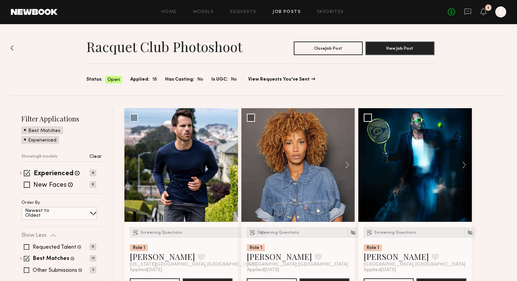
click at [472, 14] on div "No fees up to $5,000 1 E" at bounding box center [477, 11] width 59 height 11
click at [470, 14] on icon at bounding box center [468, 12] width 7 height 6
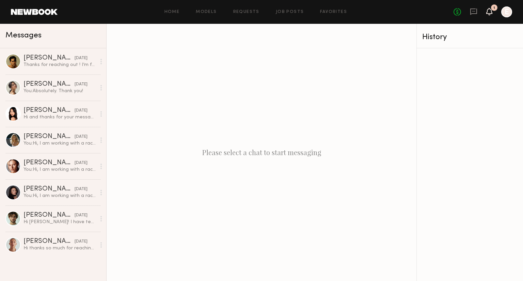
click at [491, 13] on icon at bounding box center [488, 11] width 5 height 5
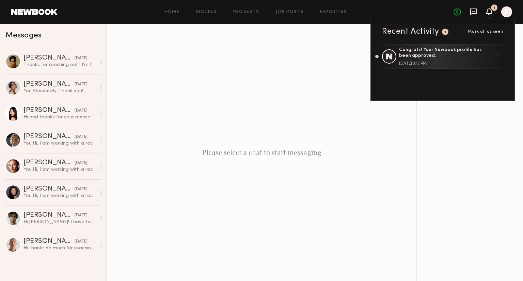
click at [471, 14] on icon at bounding box center [472, 11] width 7 height 7
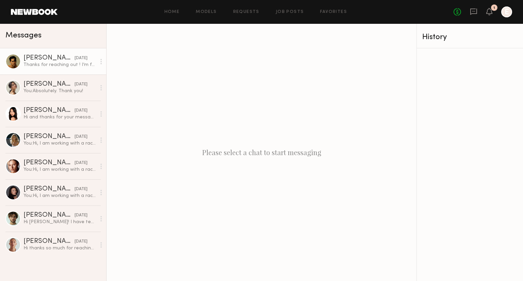
click at [53, 68] on div "Thanks for reaching out ! I’m free but I haven’t played tennis in a few years" at bounding box center [59, 65] width 72 height 6
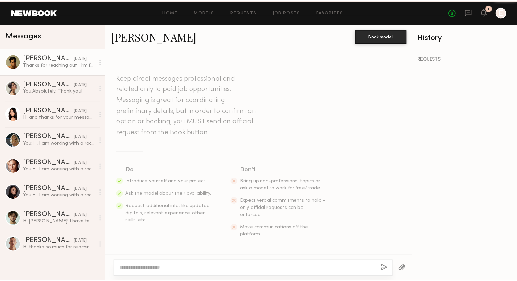
scroll to position [127, 0]
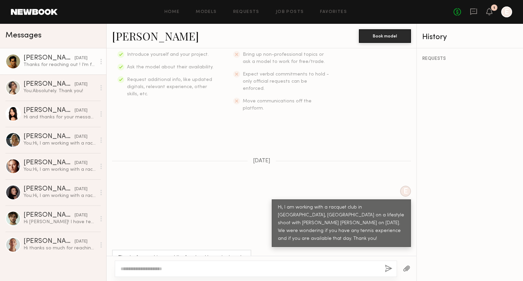
click at [122, 27] on div "Noah S. Book model" at bounding box center [261, 36] width 310 height 24
click at [125, 35] on link "Noah S." at bounding box center [155, 36] width 87 height 15
click at [284, 19] on header "Home Models Requests Job Posts Favorites Sign Out No fees up to $5,000 1 E" at bounding box center [261, 12] width 523 height 24
click at [286, 5] on header "Home Models Requests Job Posts Favorites Sign Out No fees up to $5,000 1 E" at bounding box center [261, 12] width 523 height 24
click at [286, 15] on div "Home Models Requests Job Posts Favorites Sign Out No fees up to $5,000 1 E" at bounding box center [284, 11] width 454 height 11
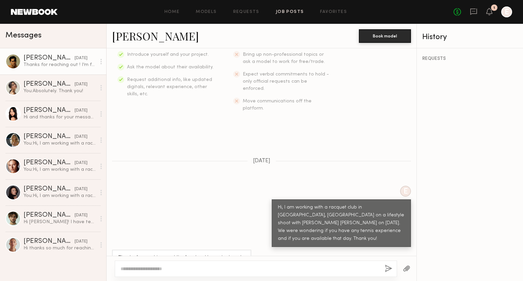
click at [286, 13] on link "Job Posts" at bounding box center [290, 12] width 28 height 4
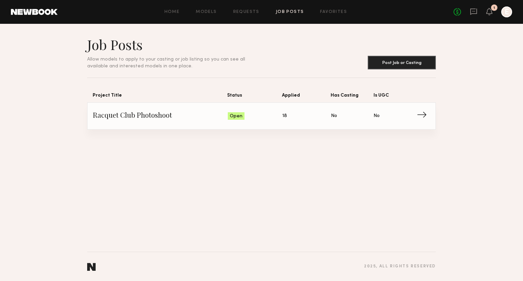
click at [282, 123] on link "Racquet Club Photoshoot Status: Open Applied: 18 Has Casting: No Is UGC: No →" at bounding box center [261, 116] width 337 height 27
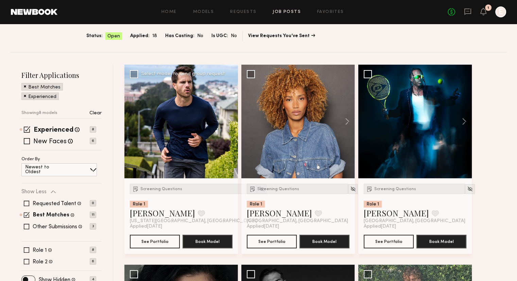
scroll to position [45, 0]
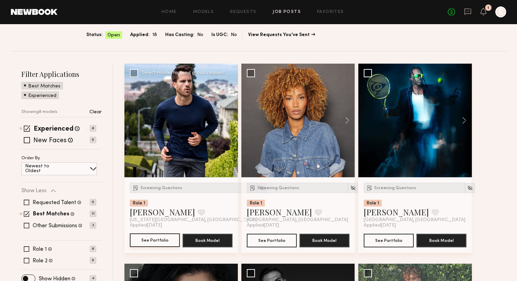
click at [157, 239] on button "See Portfolio" at bounding box center [155, 240] width 50 height 14
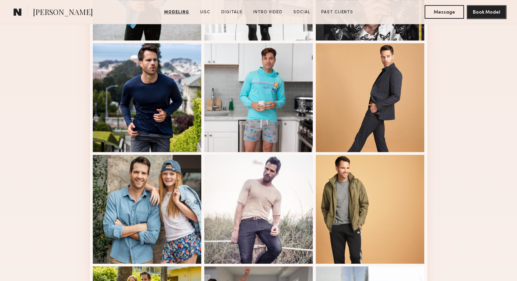
scroll to position [283, 0]
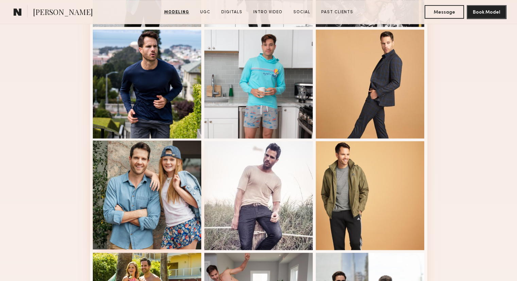
click at [139, 211] on div at bounding box center [147, 195] width 109 height 109
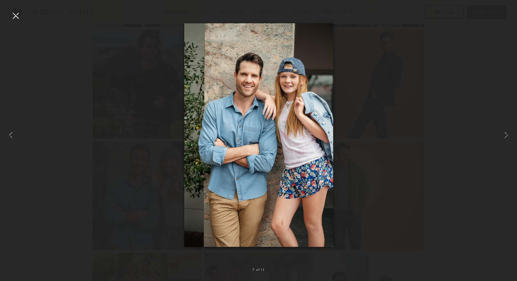
click at [120, 76] on div at bounding box center [258, 135] width 517 height 248
click at [15, 15] on div at bounding box center [15, 15] width 11 height 11
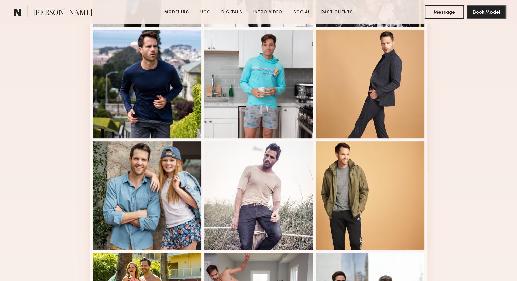
scroll to position [484, 0]
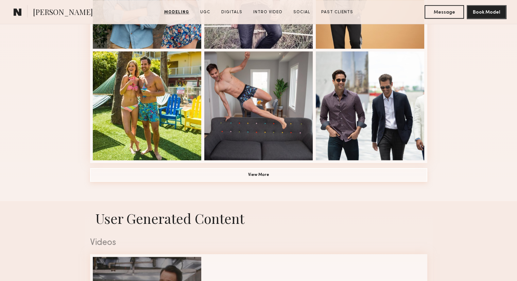
click at [270, 174] on button "View More" at bounding box center [258, 175] width 337 height 14
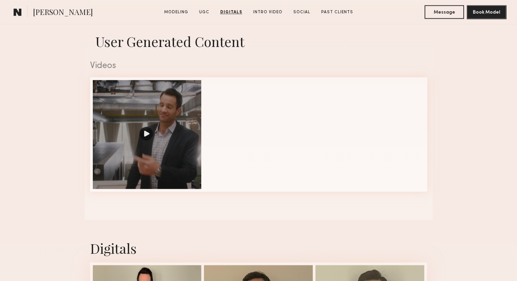
scroll to position [1089, 0]
click at [151, 137] on div at bounding box center [147, 133] width 109 height 109
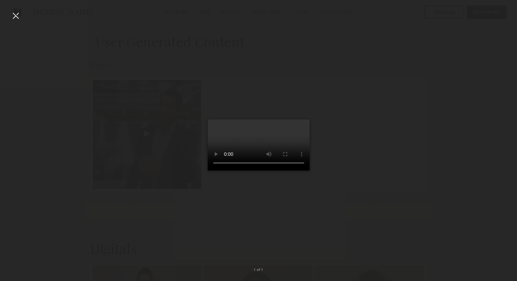
click at [17, 17] on div at bounding box center [15, 15] width 11 height 11
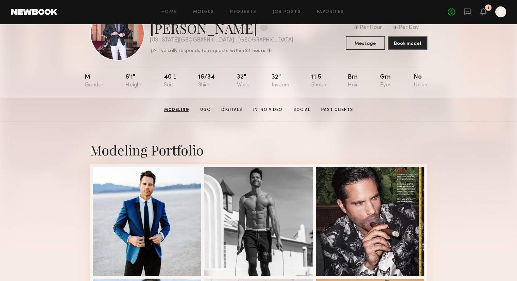
scroll to position [0, 0]
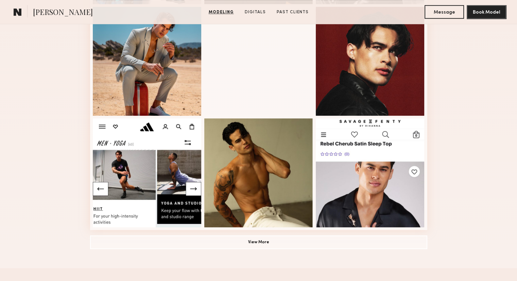
scroll to position [476, 0]
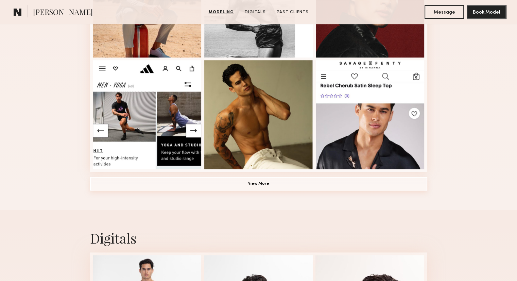
click at [237, 187] on button "View More" at bounding box center [258, 184] width 337 height 14
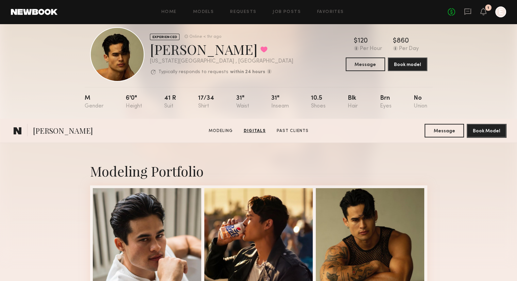
scroll to position [0, 0]
